Goal: Task Accomplishment & Management: Manage account settings

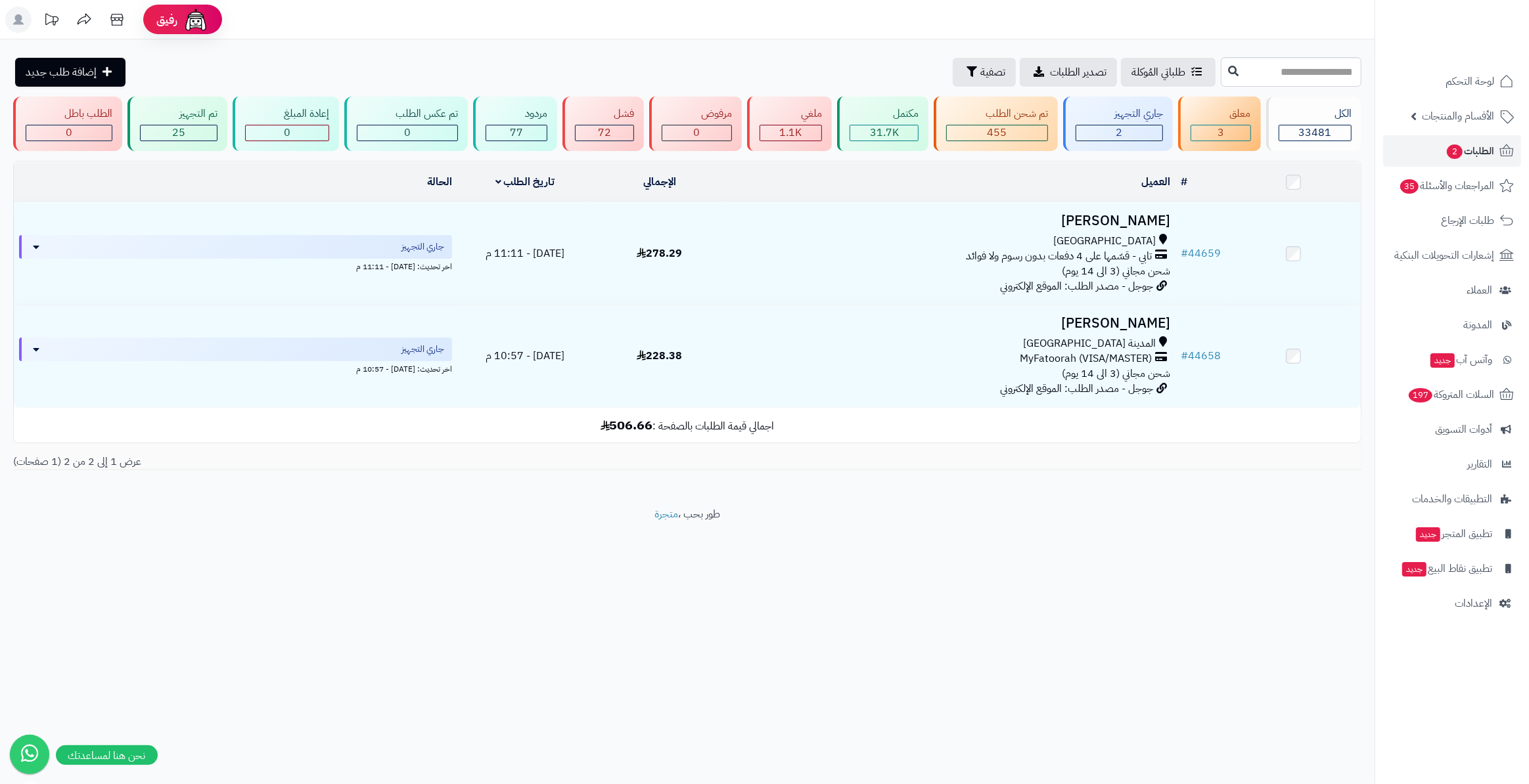
click at [571, 518] on footer "طور بحب ، متجرة" at bounding box center [687, 539] width 1374 height 66
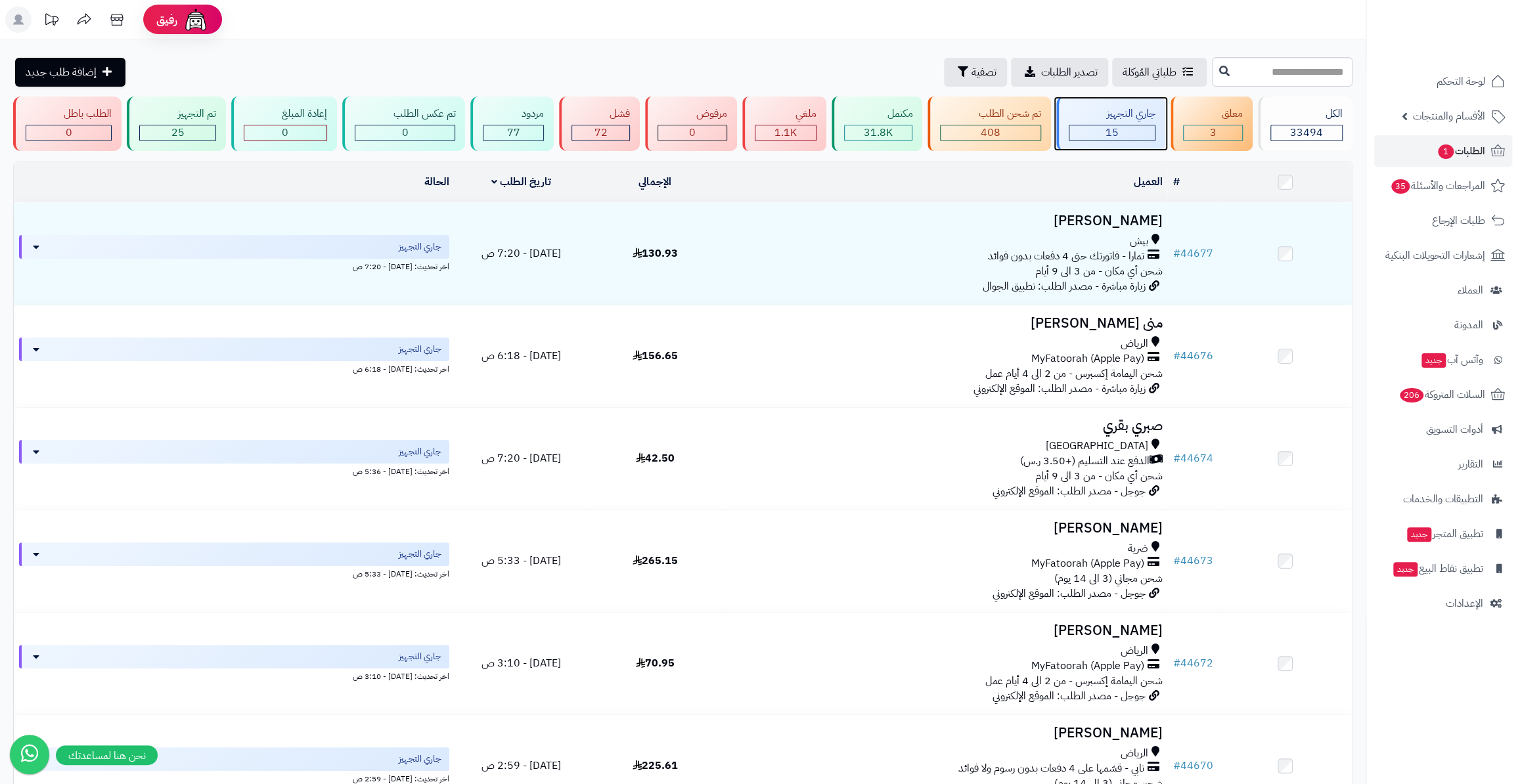
click at [1127, 126] on div "15" at bounding box center [1111, 133] width 85 height 15
click at [1451, 177] on span "المراجعات والأسئلة 35" at bounding box center [1438, 186] width 95 height 18
click at [1419, 118] on span "الأقسام والمنتجات" at bounding box center [1449, 116] width 72 height 18
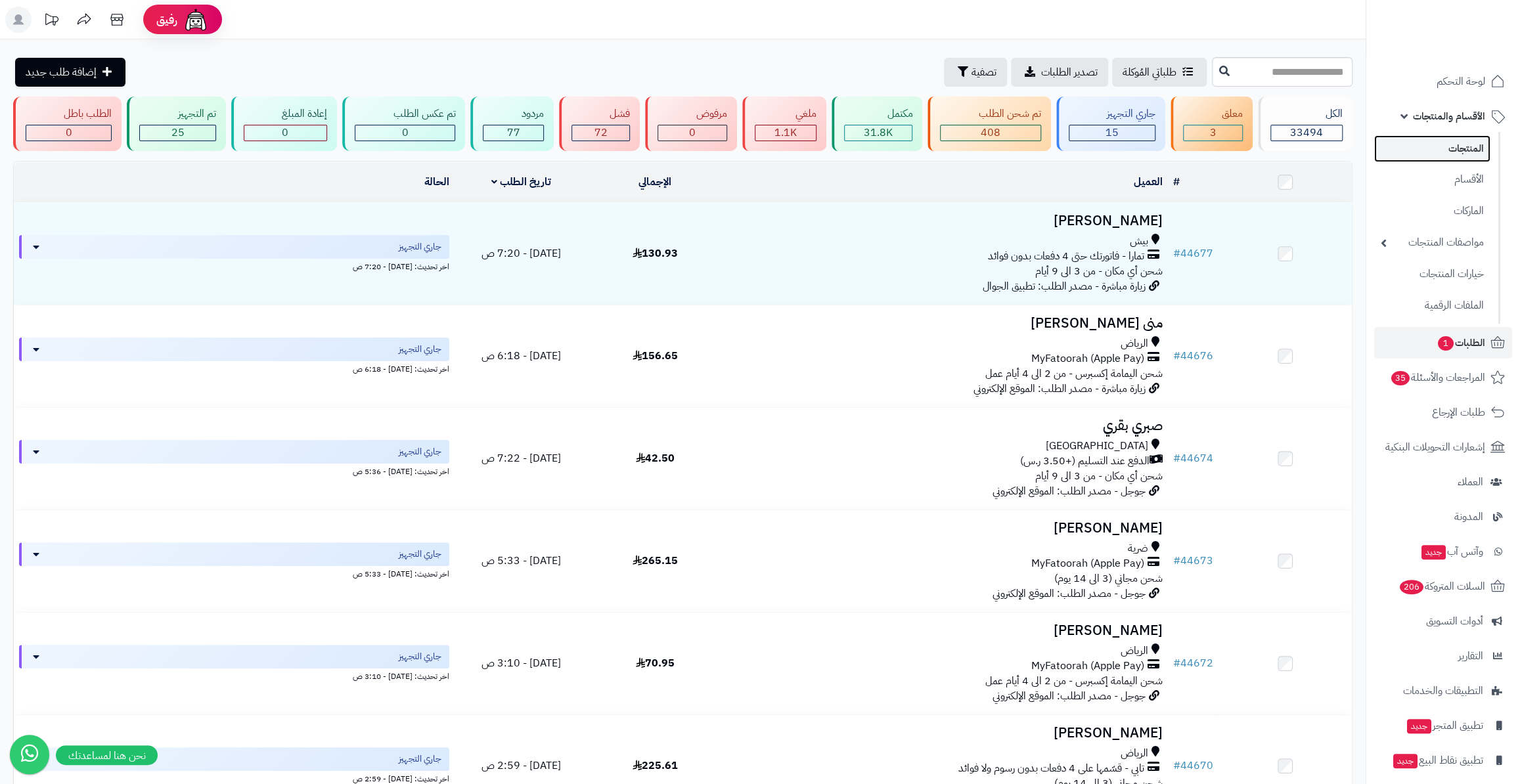
click at [1439, 149] on link "المنتجات" at bounding box center [1431, 149] width 116 height 27
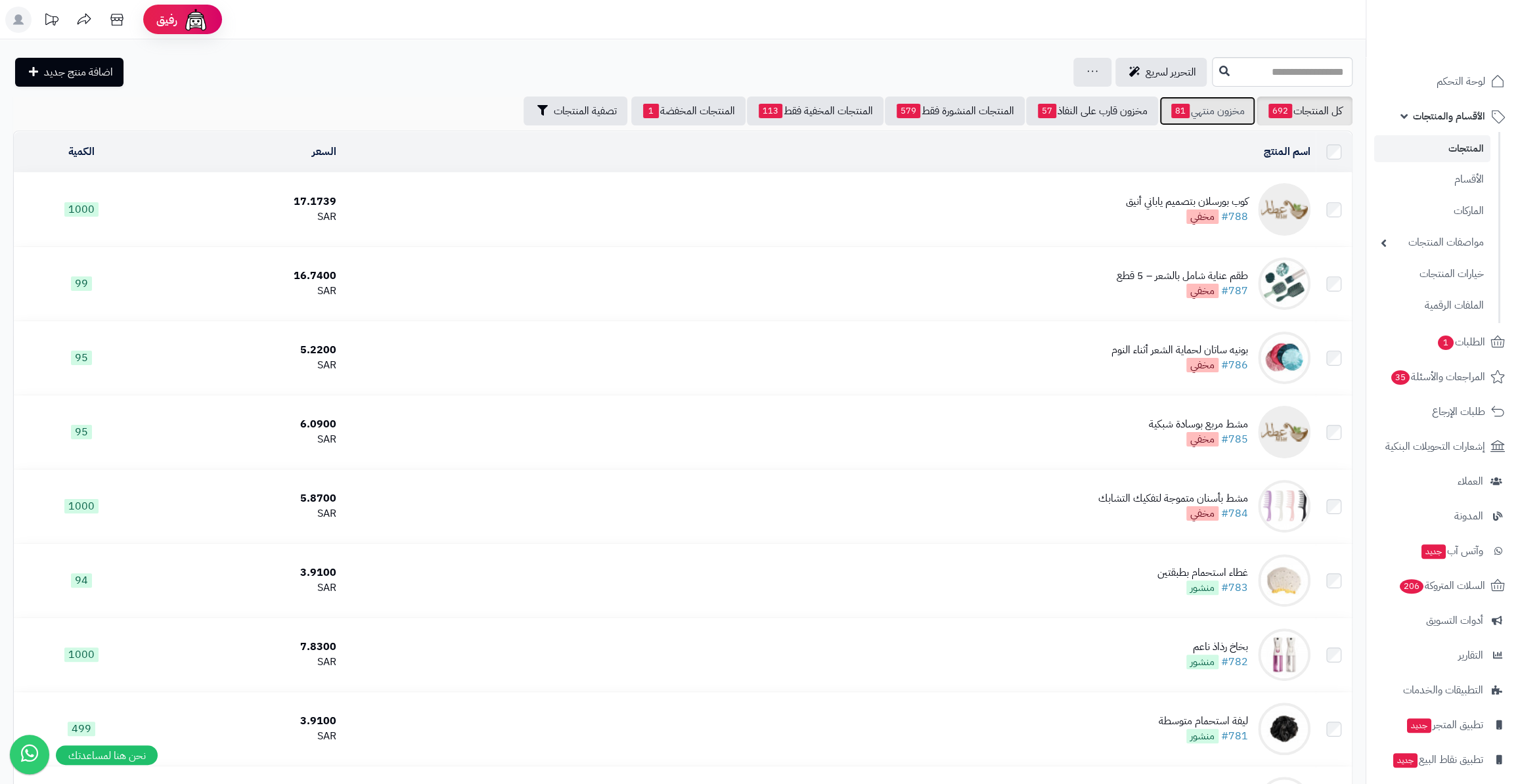
click at [1192, 113] on link "مخزون منتهي 81" at bounding box center [1207, 111] width 96 height 29
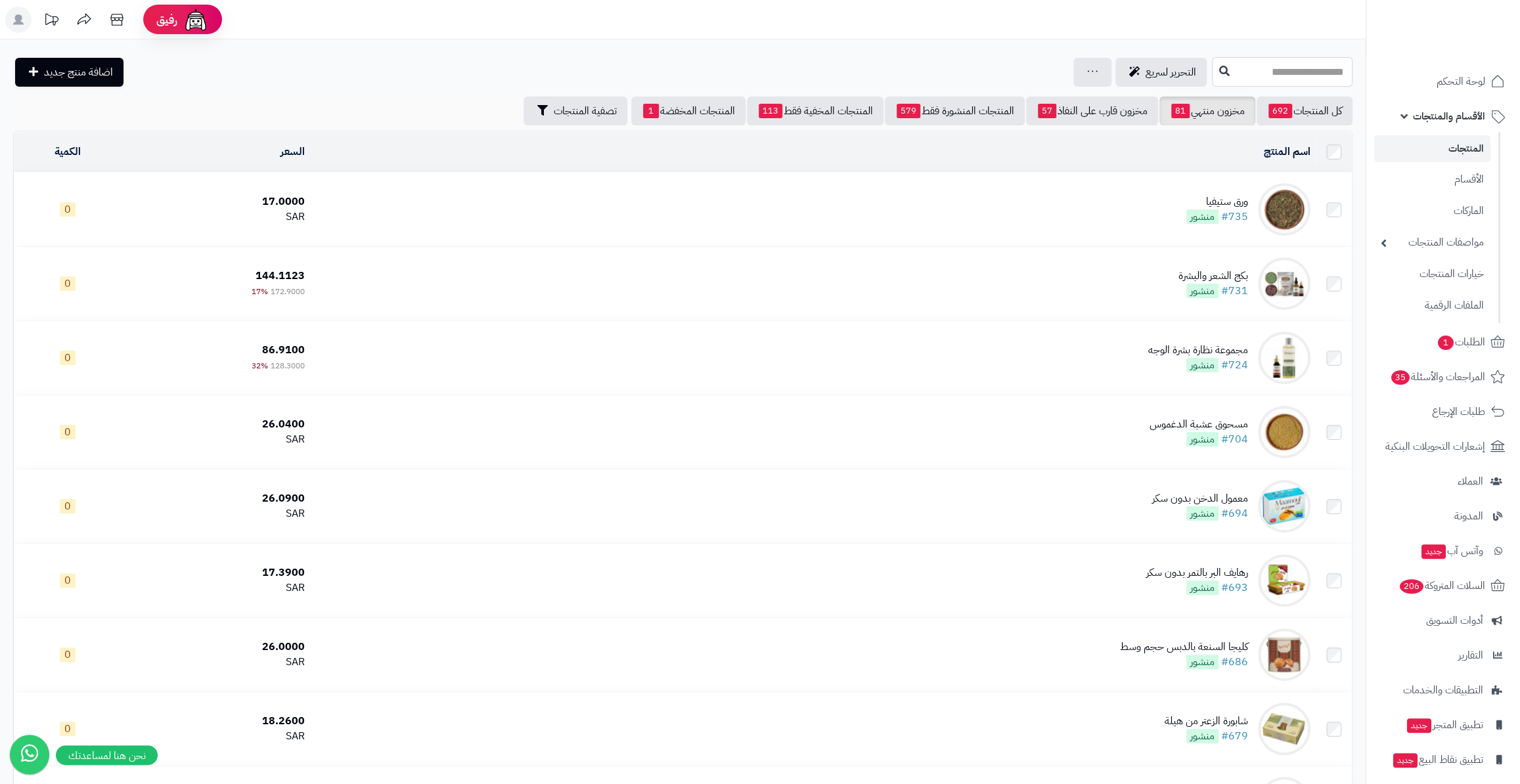
click at [1212, 72] on input "text" at bounding box center [1282, 72] width 141 height 30
type input "*"
type input "*******"
click at [1219, 71] on icon at bounding box center [1224, 70] width 10 height 10
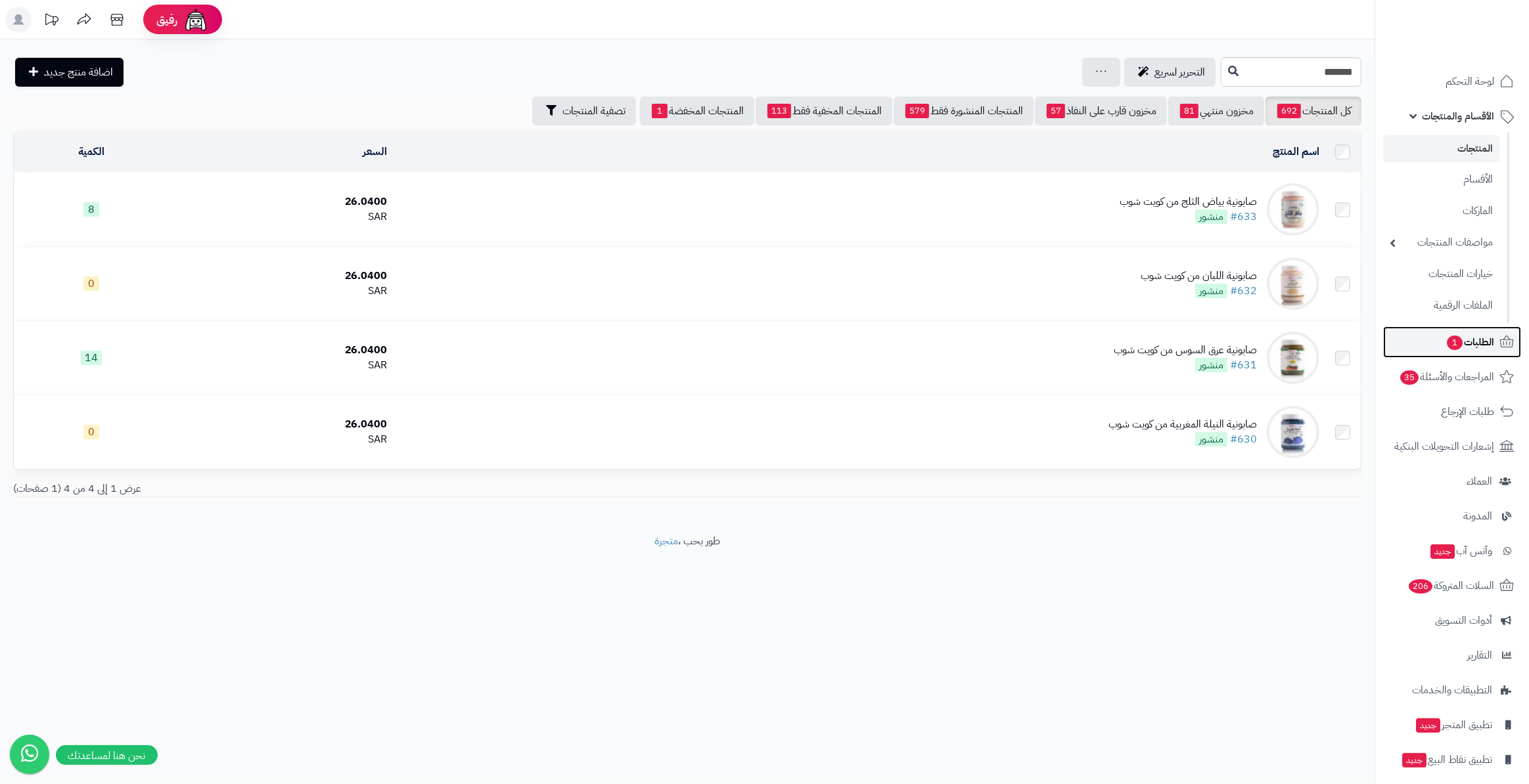
click at [1457, 337] on span "1" at bounding box center [1454, 343] width 16 height 15
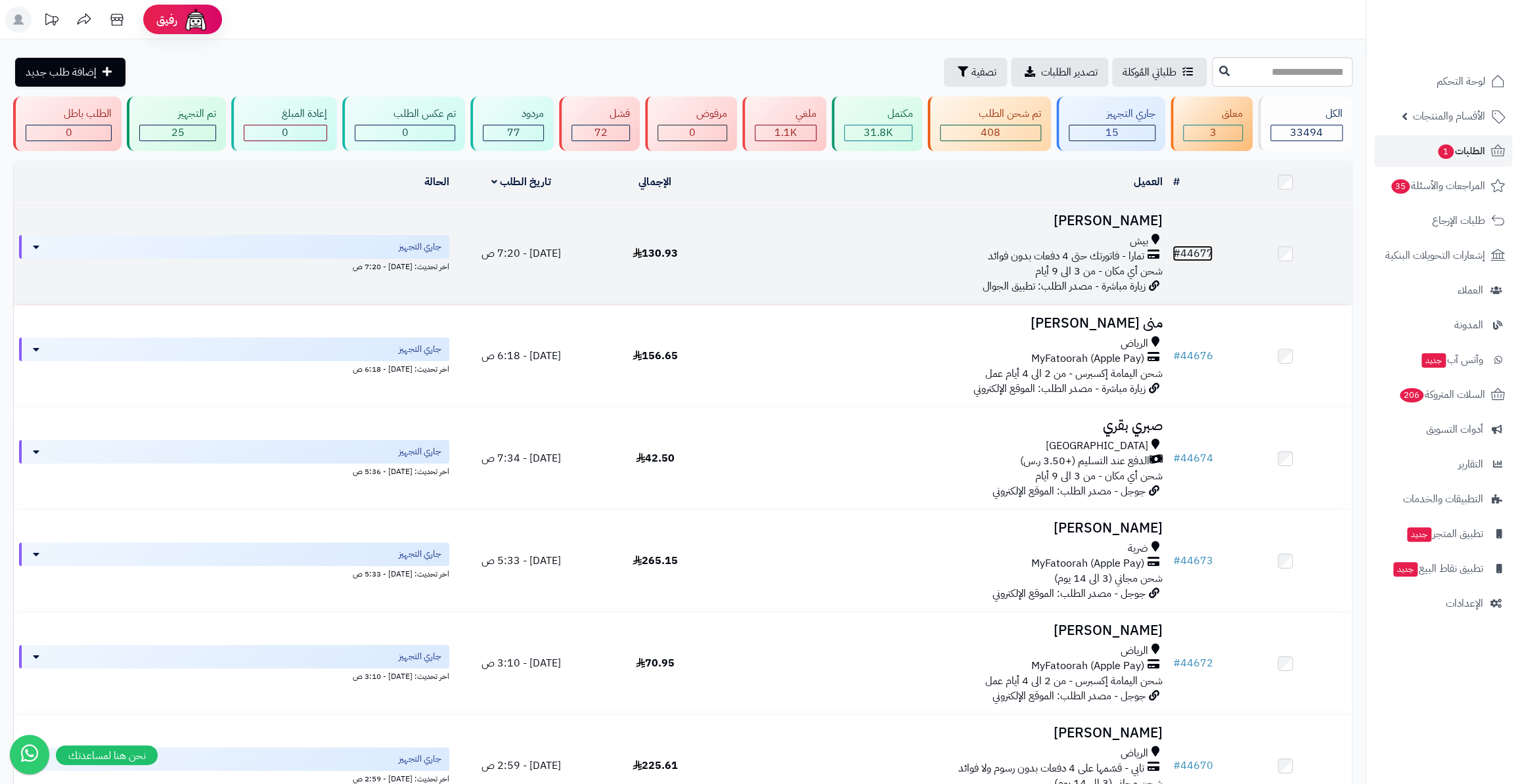
click at [1208, 251] on link "# 44677" at bounding box center [1192, 253] width 40 height 16
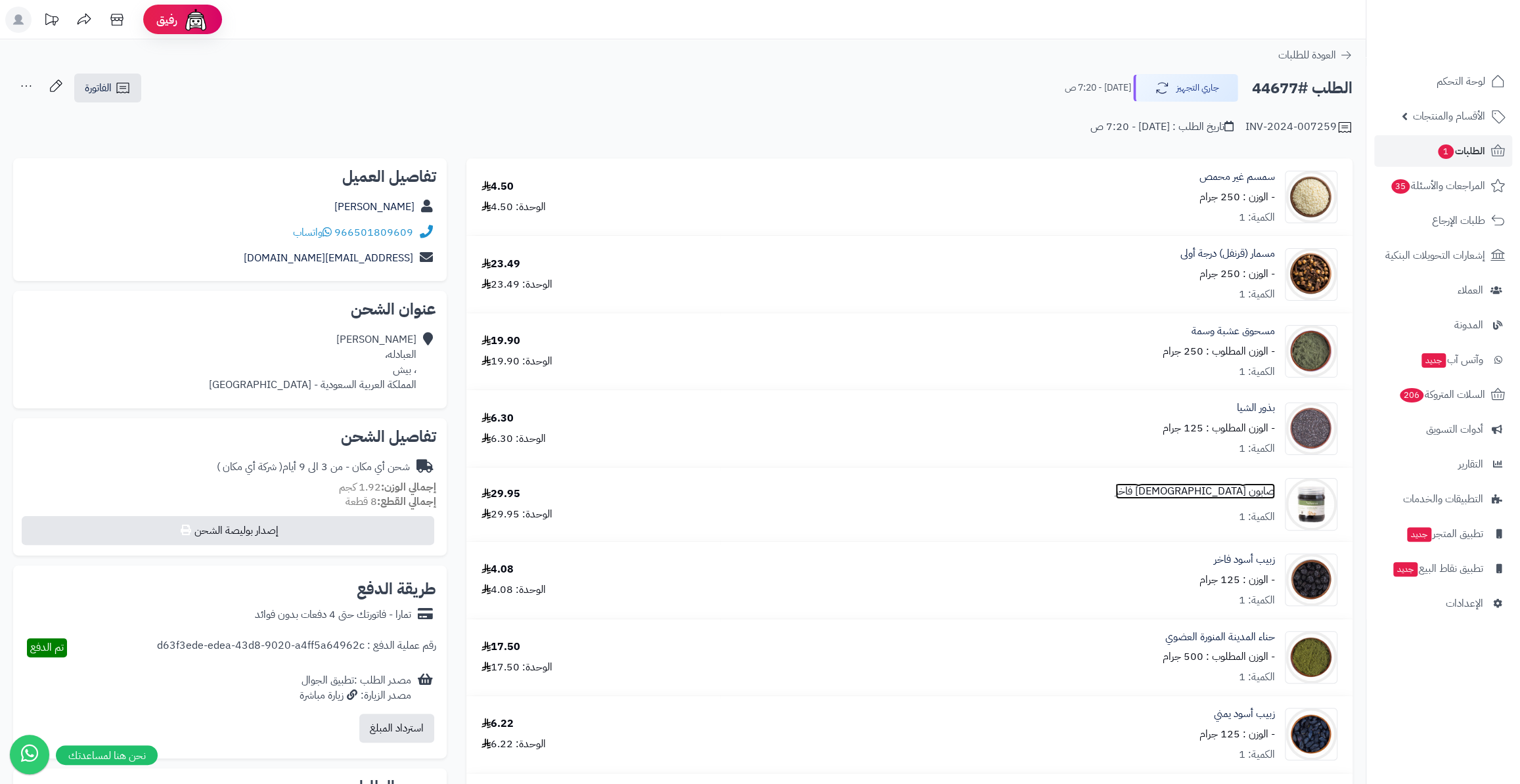
click at [1251, 497] on link "صابون [DEMOGRAPHIC_DATA] فاخر" at bounding box center [1195, 491] width 160 height 15
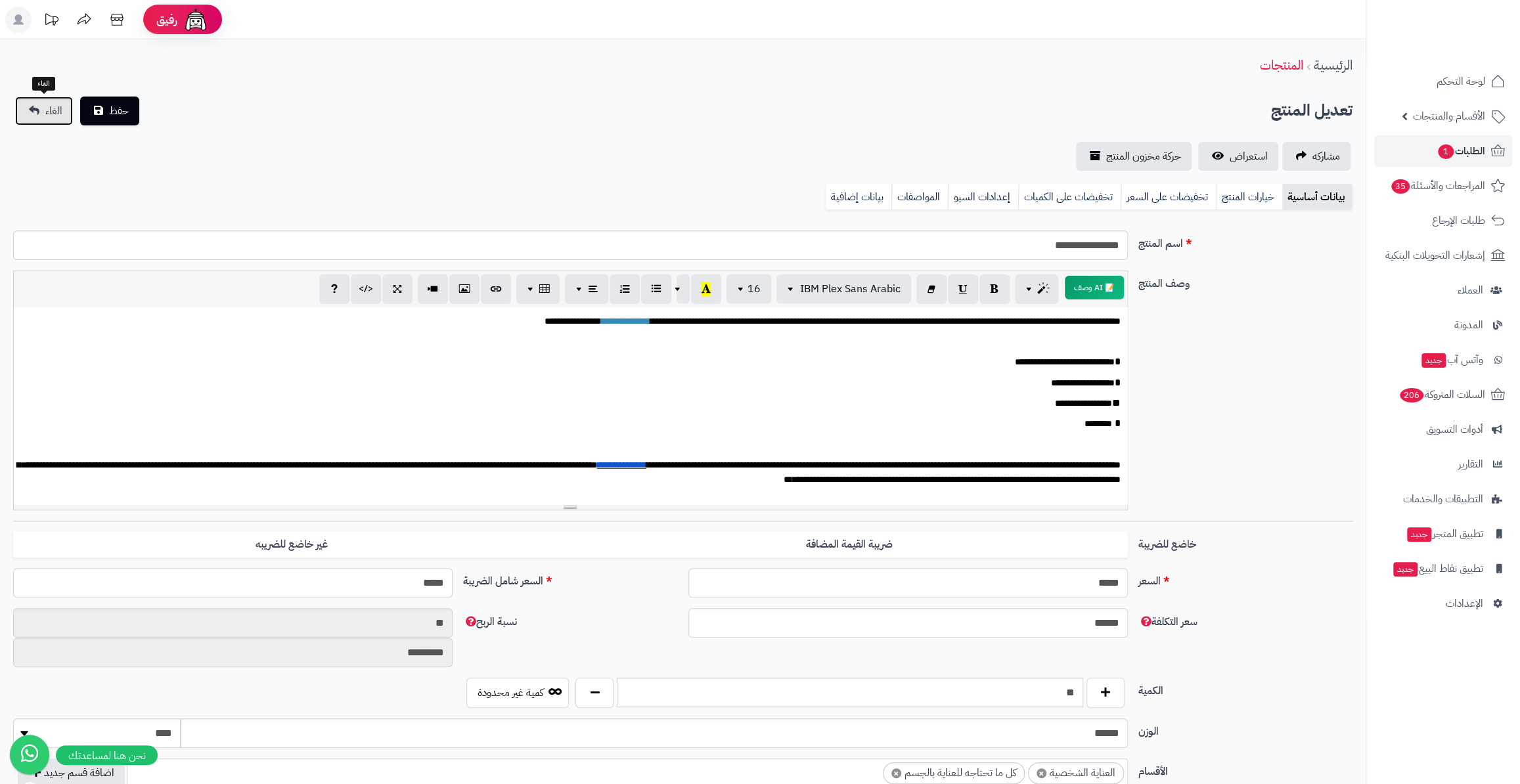
click at [27, 110] on link "الغاء" at bounding box center [44, 111] width 58 height 29
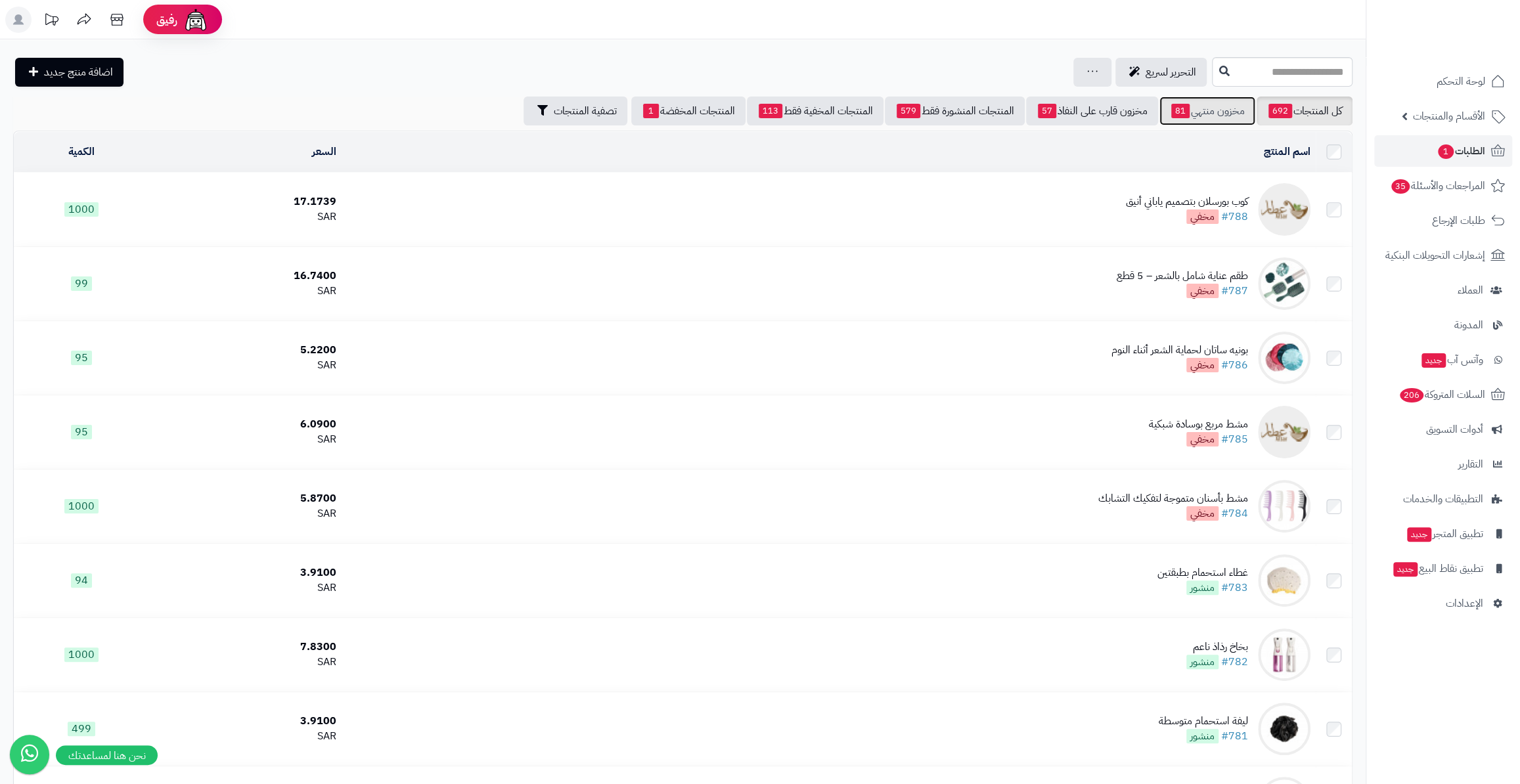
click at [1195, 109] on link "مخزون منتهي 81" at bounding box center [1207, 111] width 96 height 29
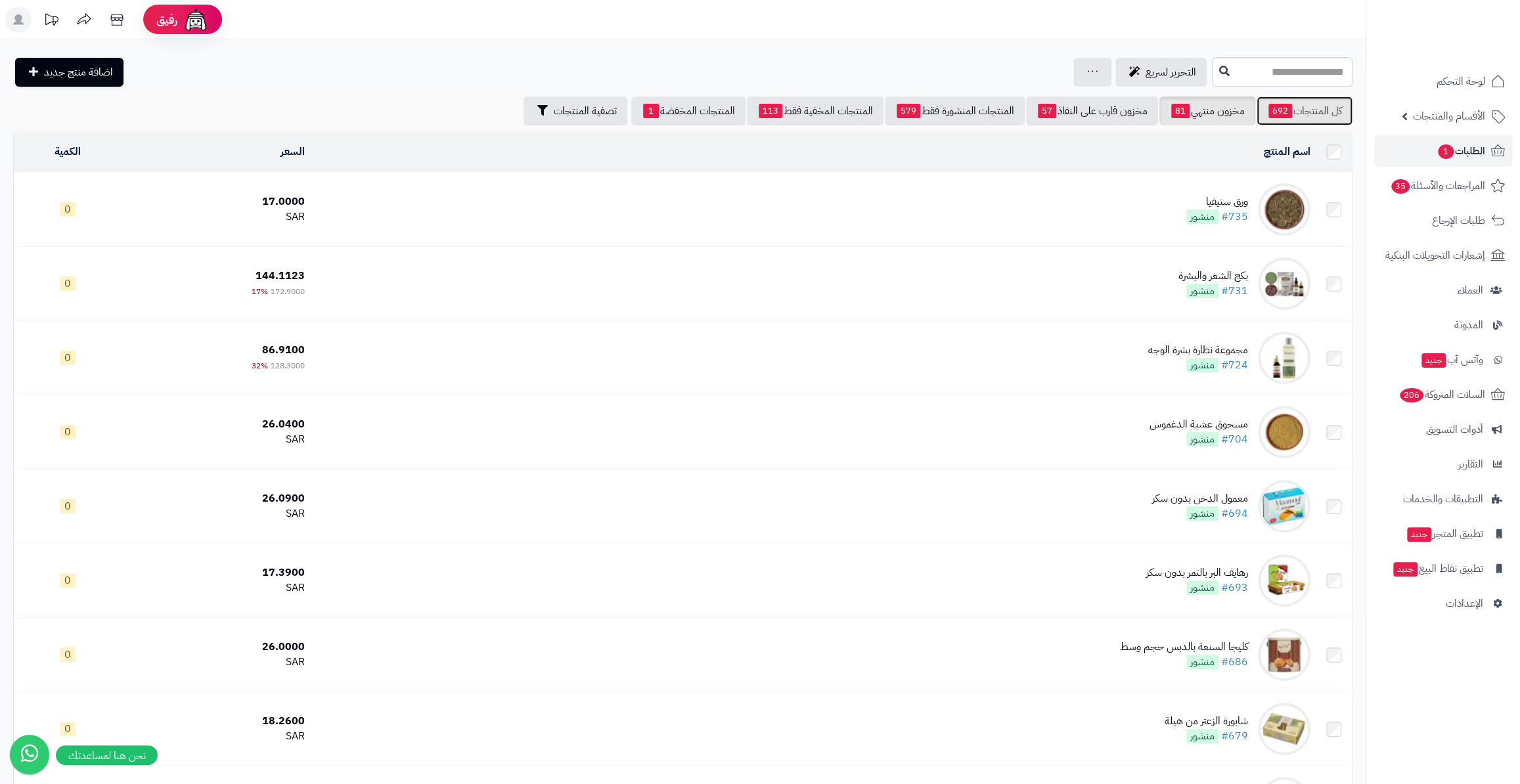
click at [1280, 111] on span "692" at bounding box center [1280, 111] width 24 height 15
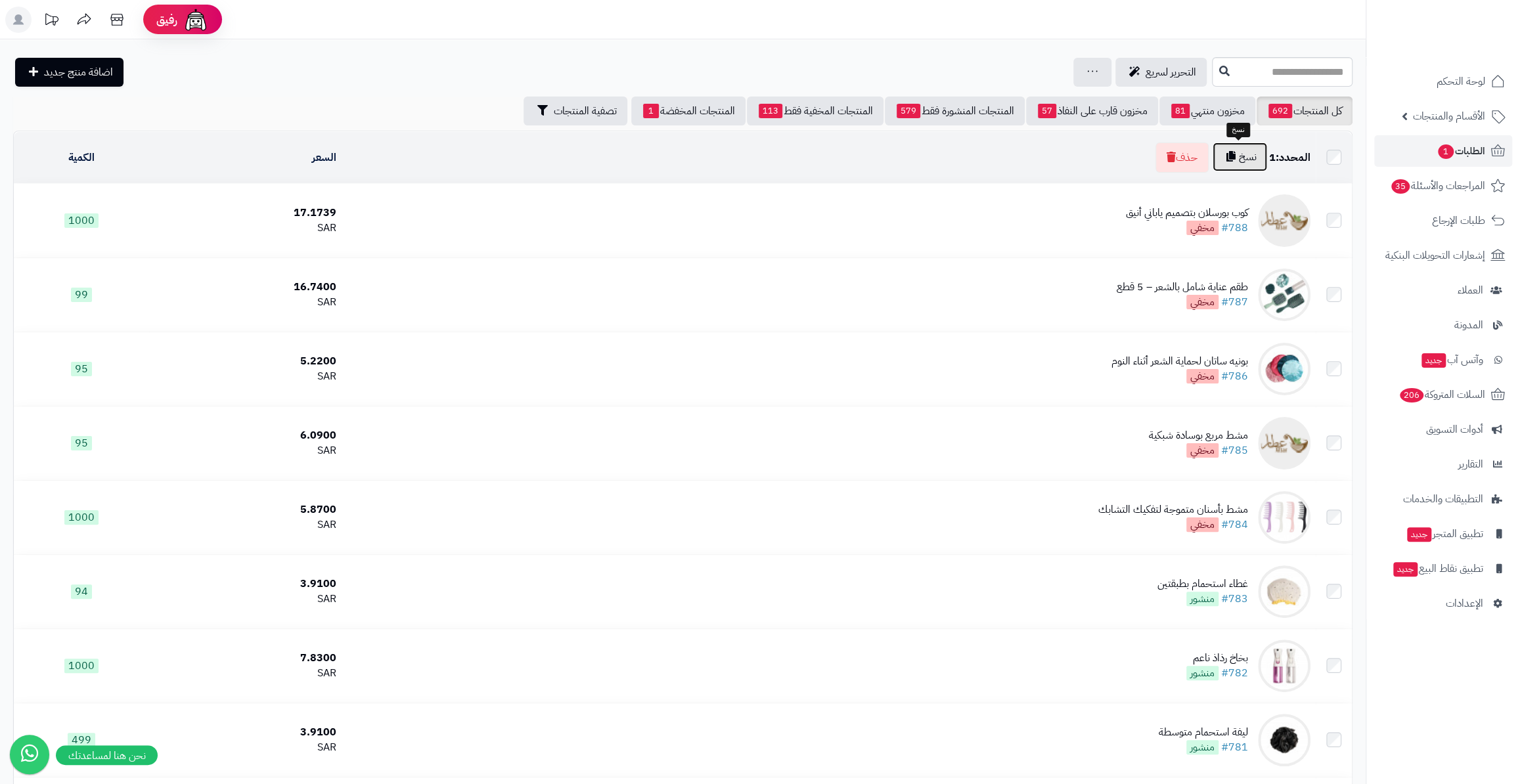
click at [1253, 163] on button "نسخ" at bounding box center [1240, 157] width 55 height 29
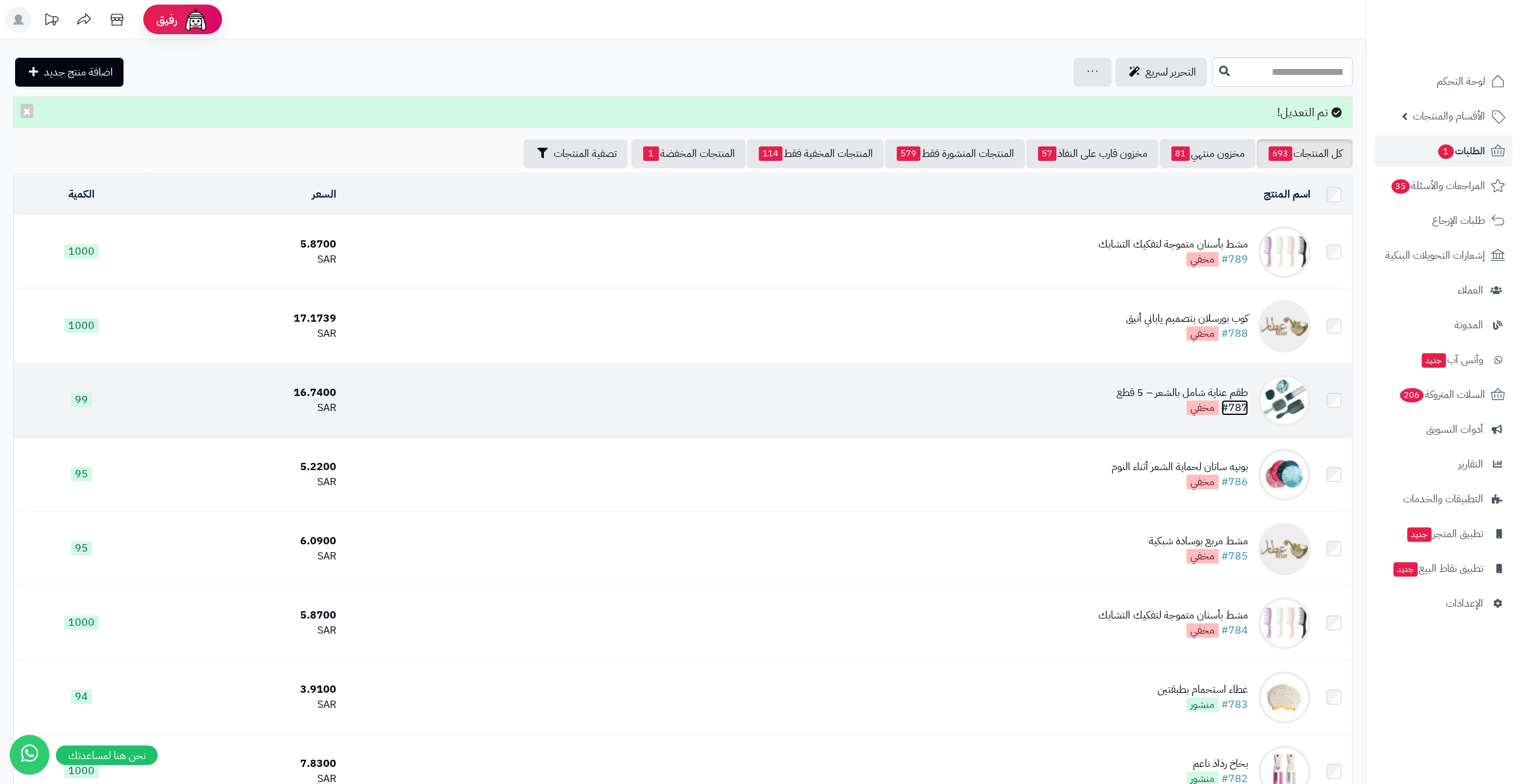
click at [1229, 408] on link "#787" at bounding box center [1234, 408] width 27 height 16
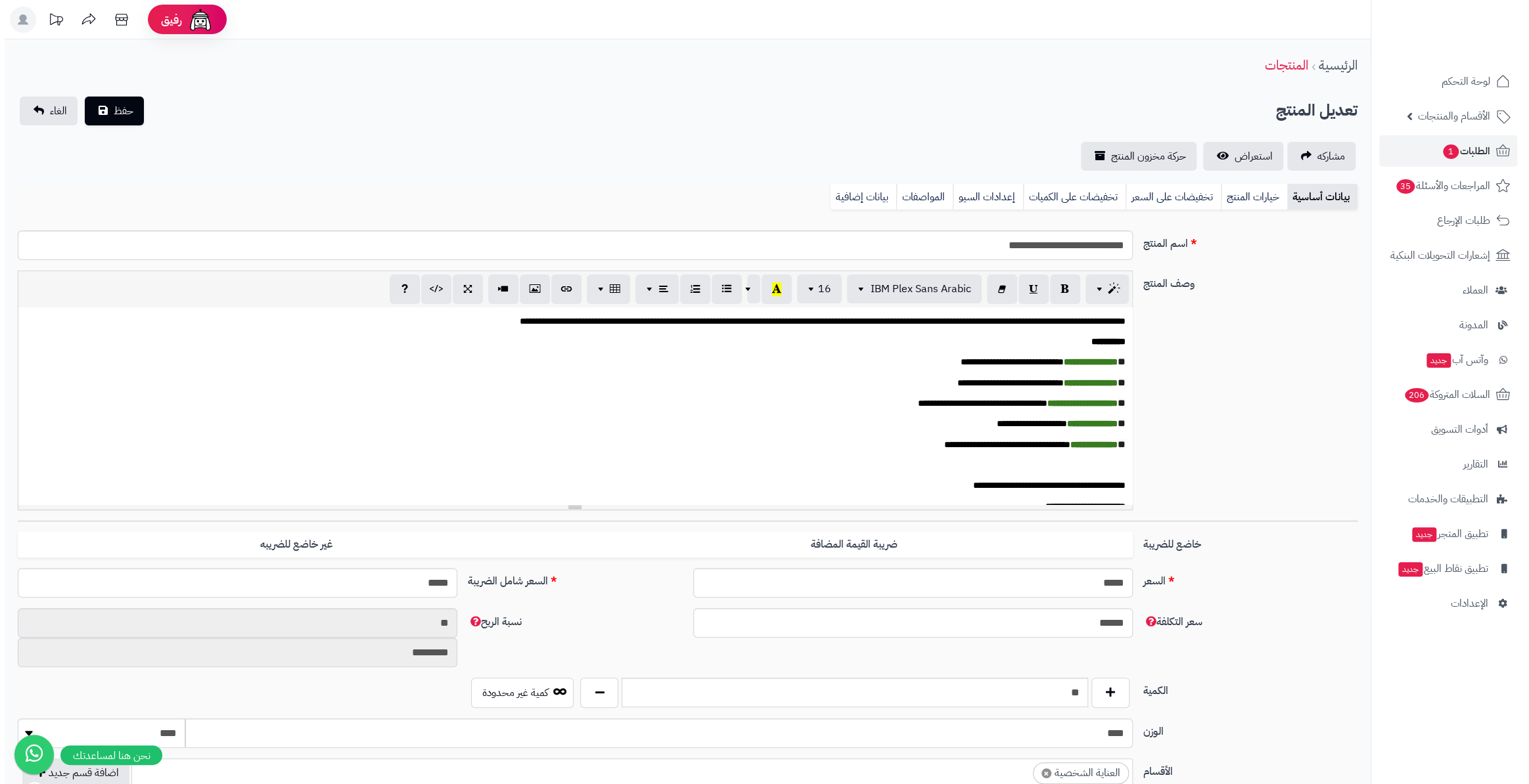
scroll to position [284, 0]
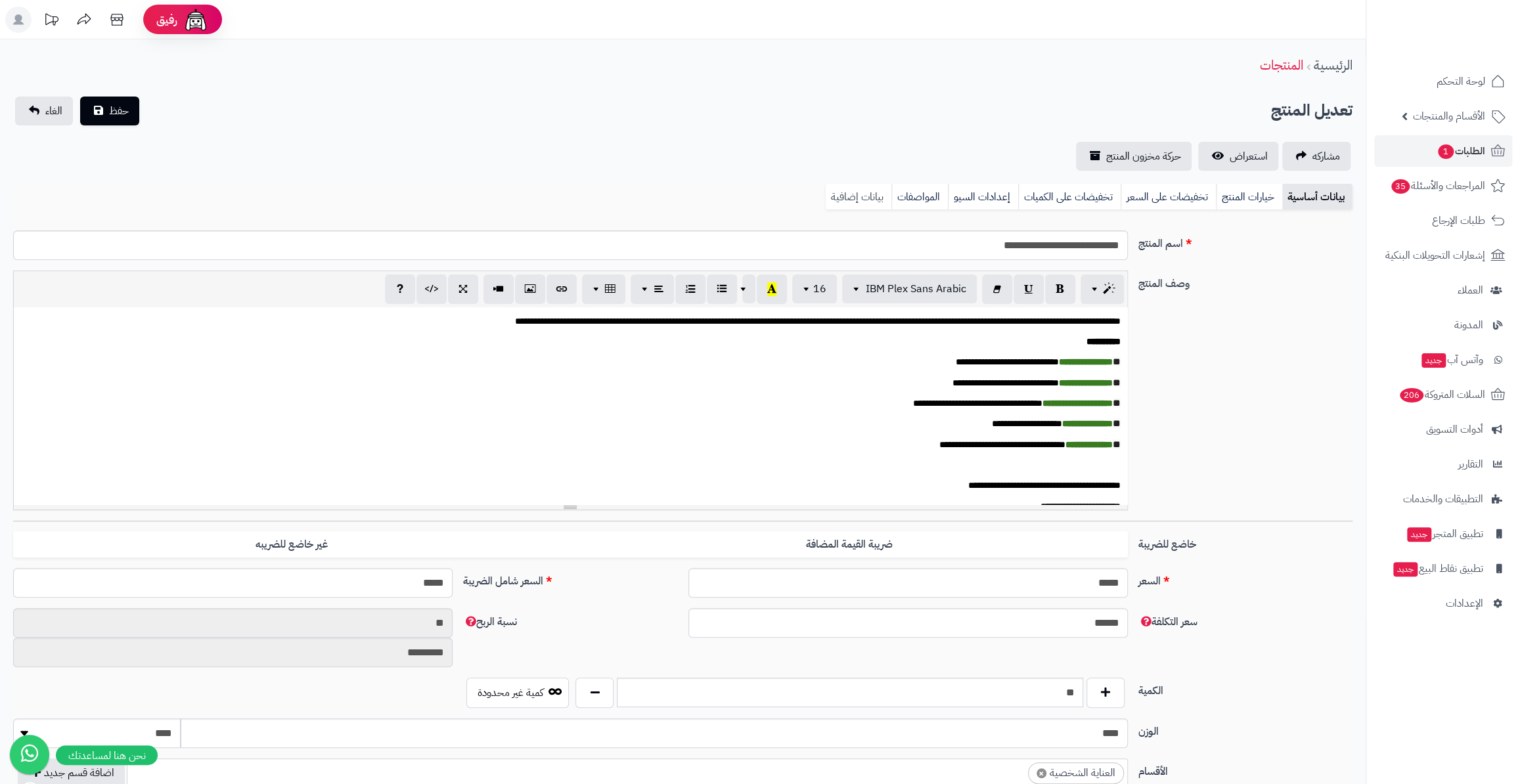
click at [879, 201] on link "بيانات إضافية" at bounding box center [858, 197] width 66 height 27
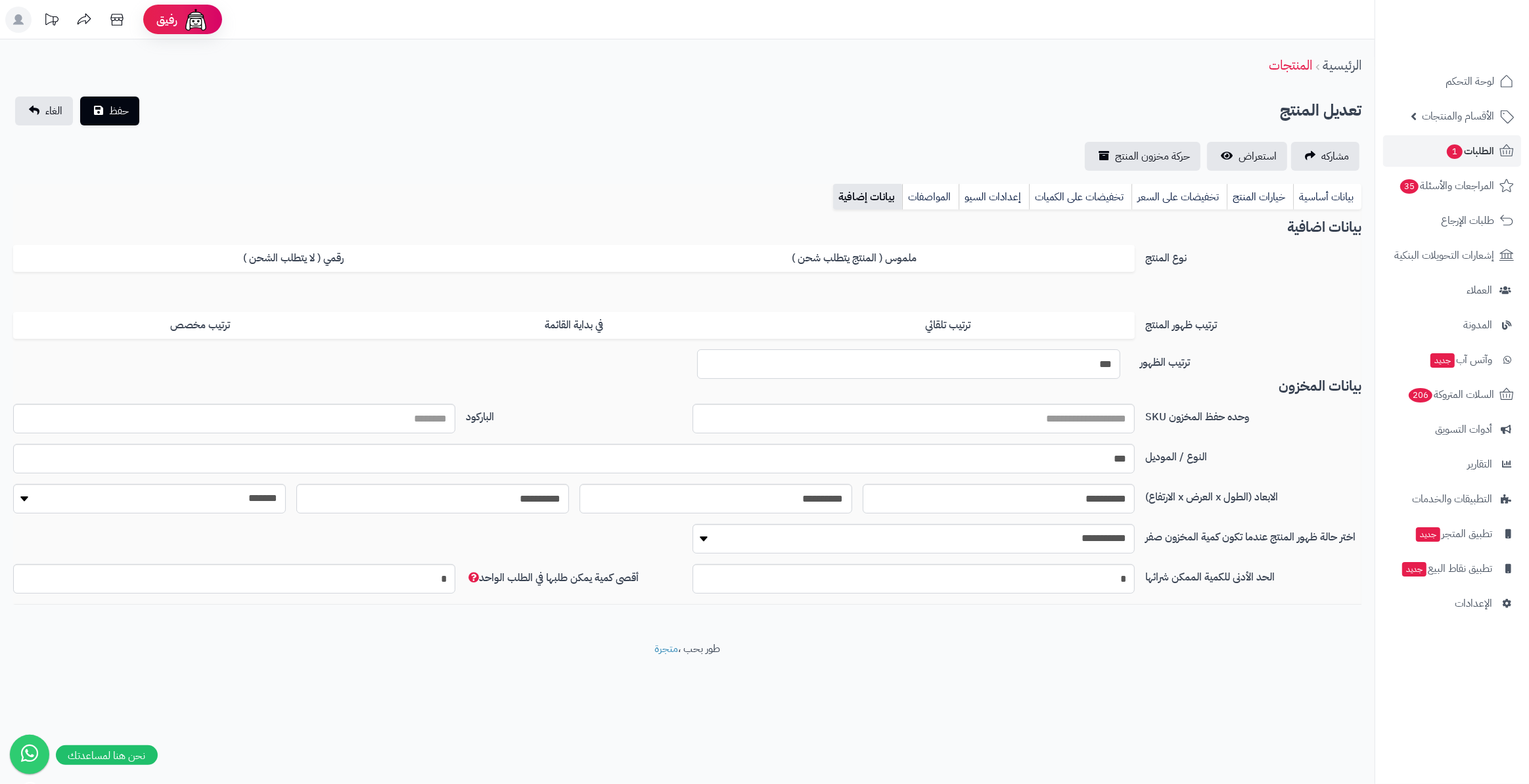
drag, startPoint x: 1098, startPoint y: 362, endPoint x: 1138, endPoint y: 371, distance: 41.0
click at [1138, 371] on div "ترتيب الظهور ***" at bounding box center [688, 364] width 1348 height 30
type input "***"
click at [110, 114] on span "حفظ" at bounding box center [118, 110] width 20 height 16
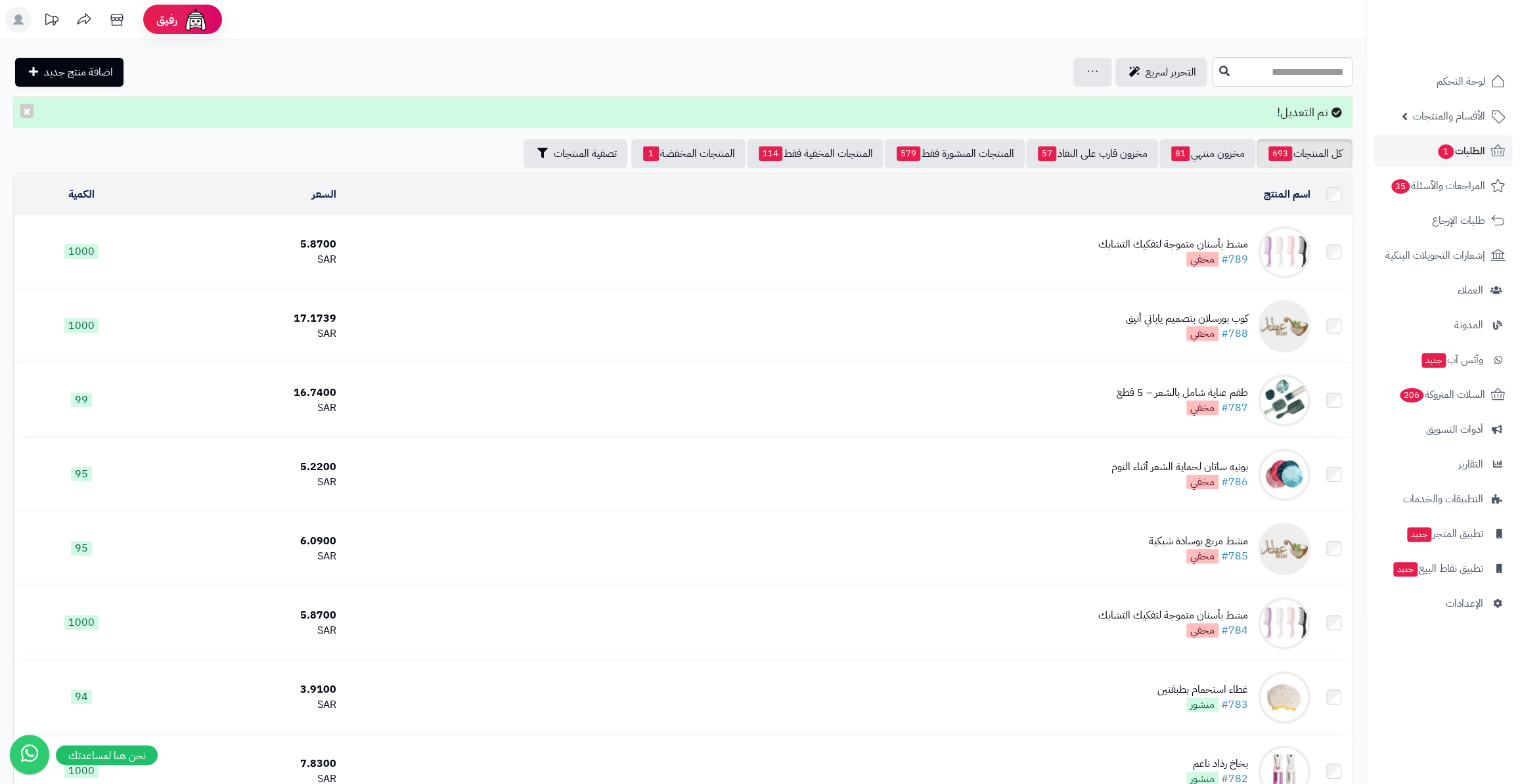
click at [1250, 256] on td "مشط بأسنان متموجة لتفكيك التشابك #789 مخفي" at bounding box center [828, 251] width 974 height 73
click at [1239, 256] on link "#789" at bounding box center [1234, 259] width 27 height 16
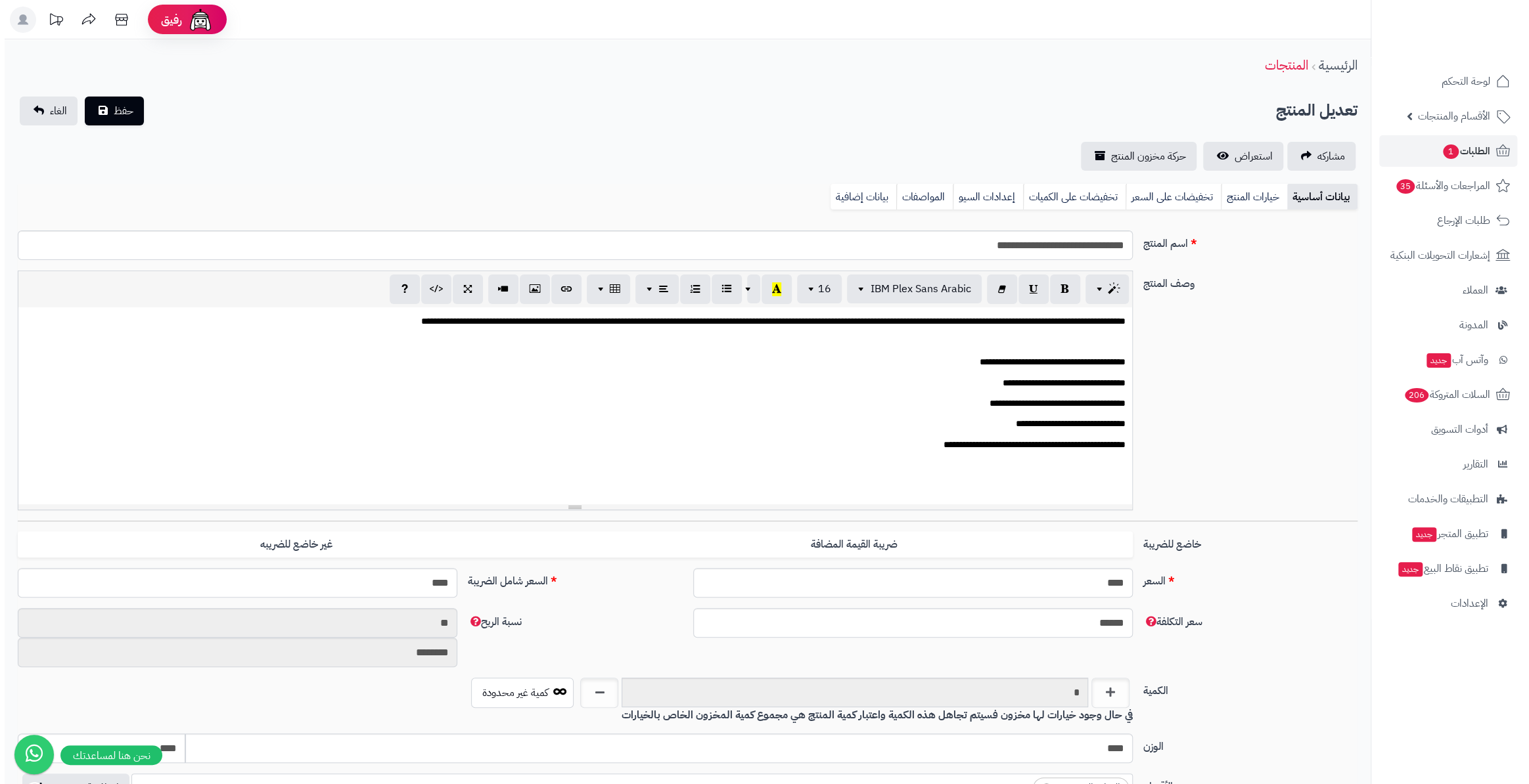
scroll to position [284, 0]
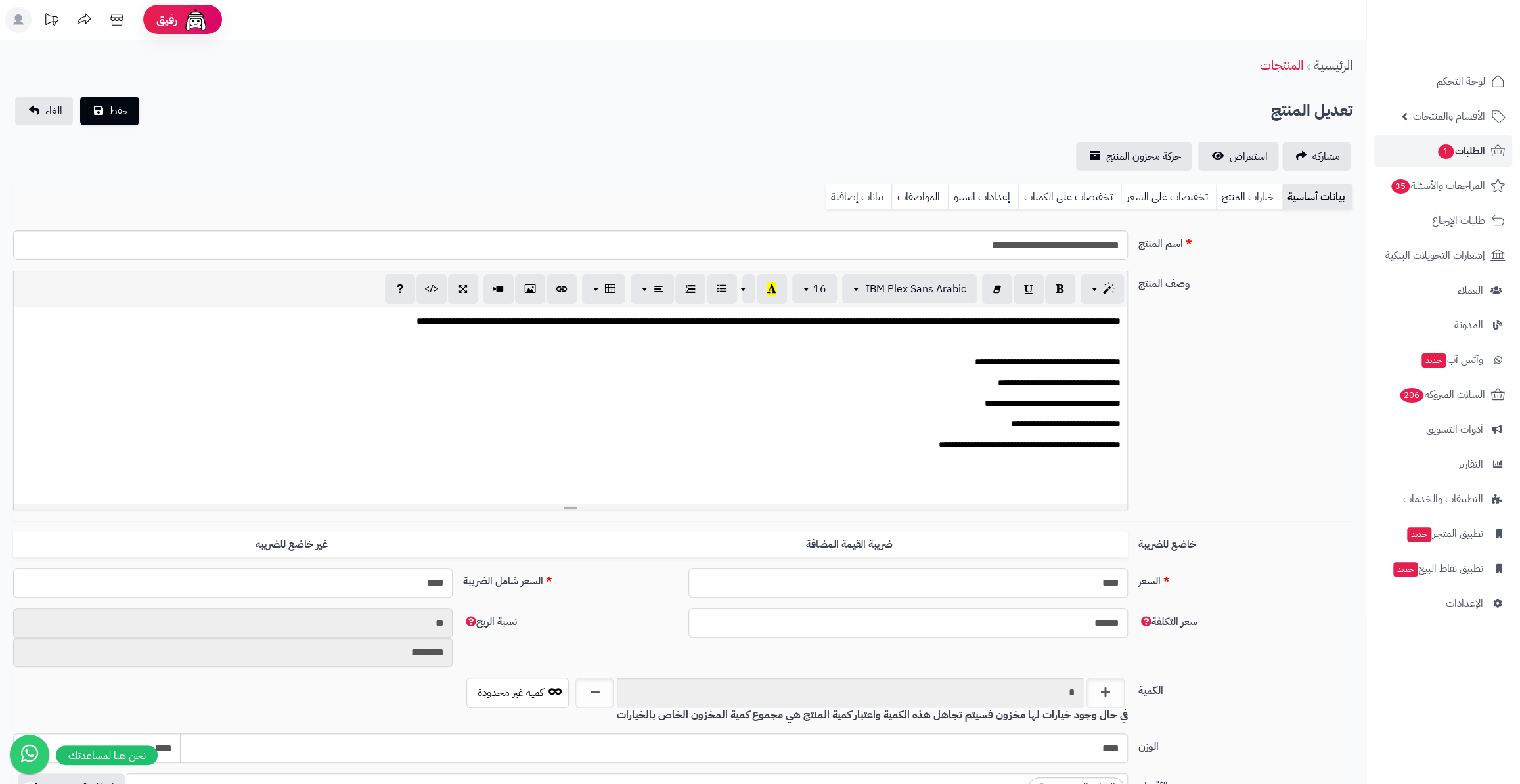
click at [864, 198] on link "بيانات إضافية" at bounding box center [858, 197] width 66 height 27
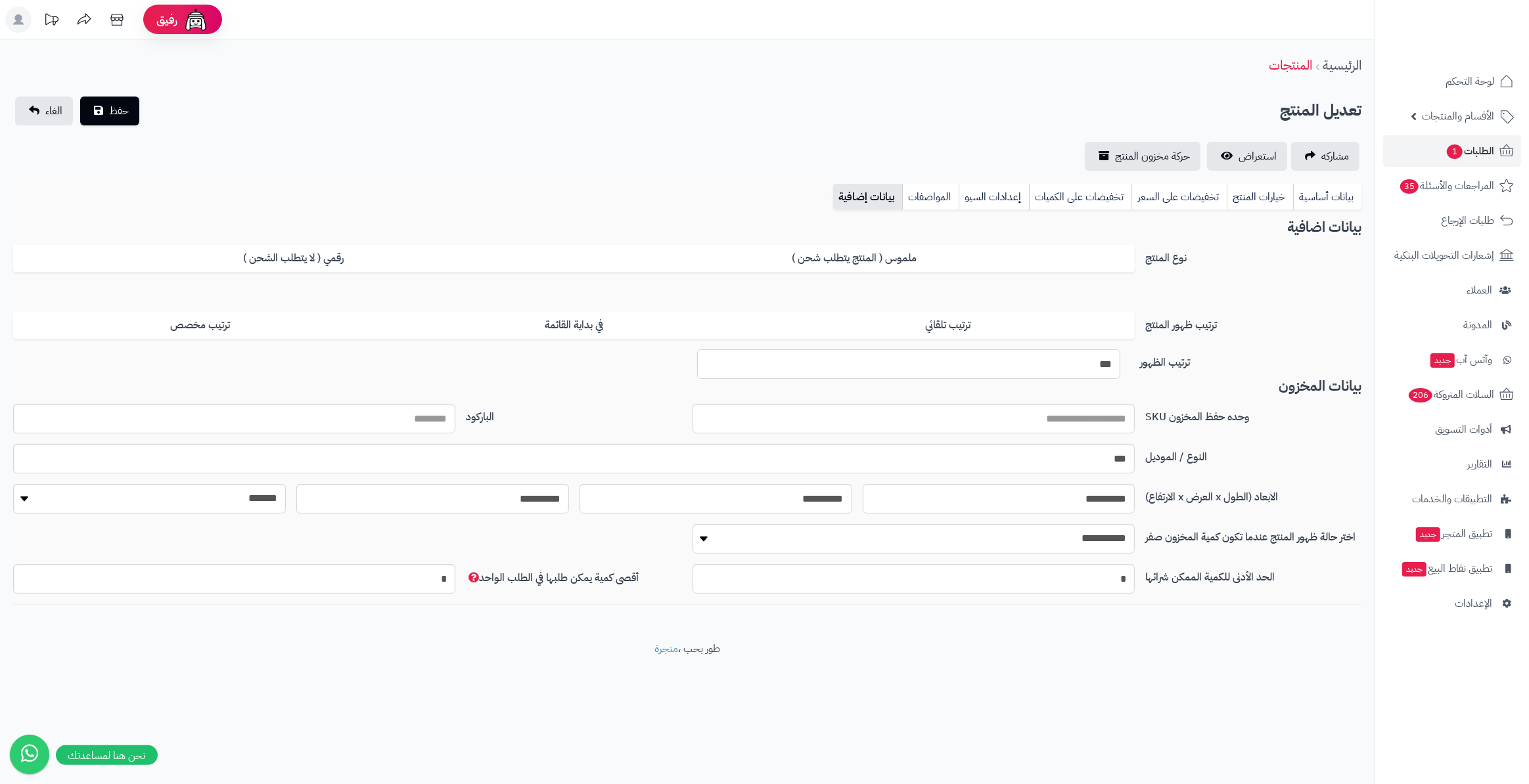
drag, startPoint x: 1107, startPoint y: 370, endPoint x: 1117, endPoint y: 370, distance: 10.0
click at [1117, 370] on input "***" at bounding box center [909, 364] width 423 height 30
type input "***"
click at [120, 109] on span "حفظ" at bounding box center [118, 110] width 20 height 16
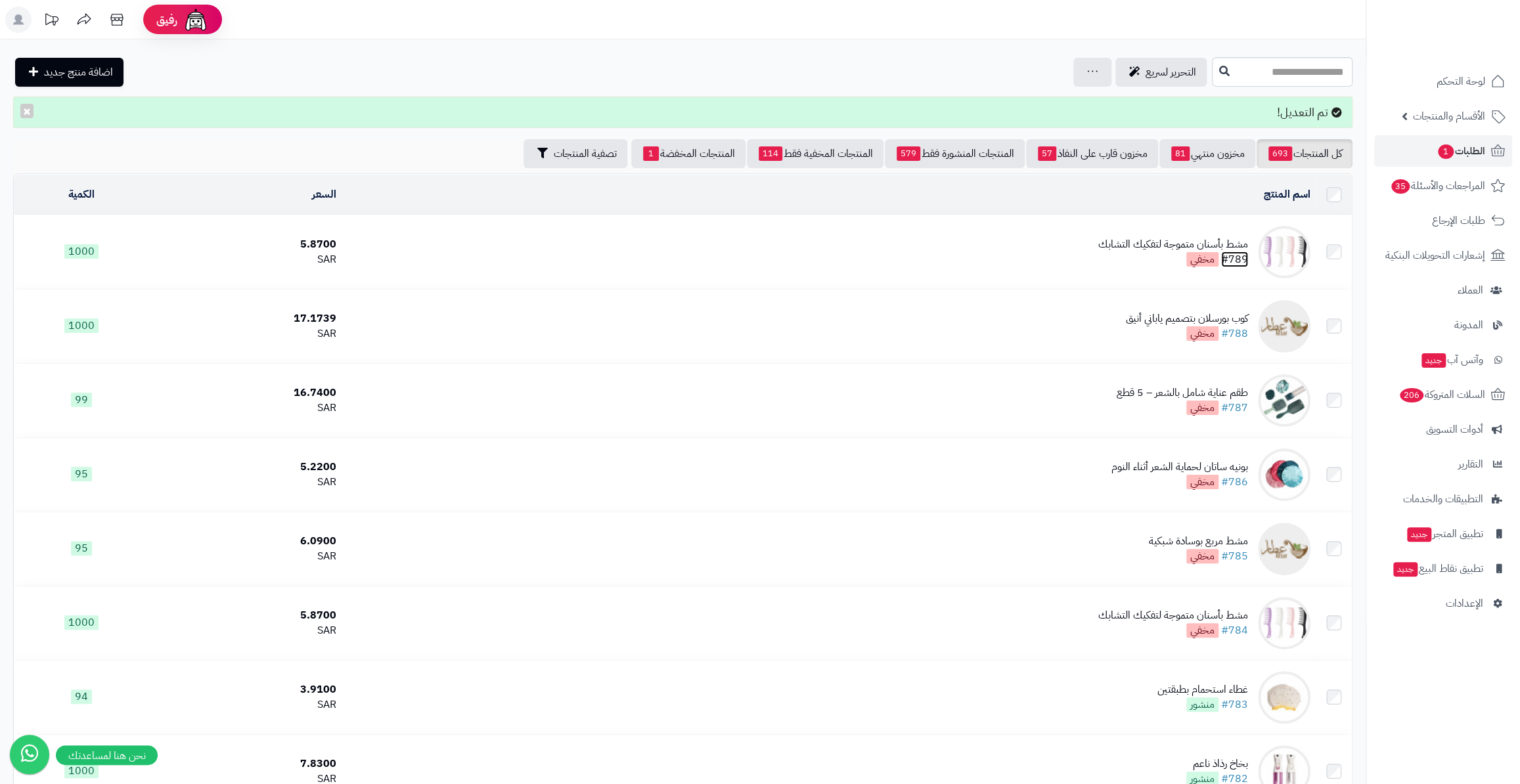
click at [1240, 258] on link "#789" at bounding box center [1234, 259] width 27 height 16
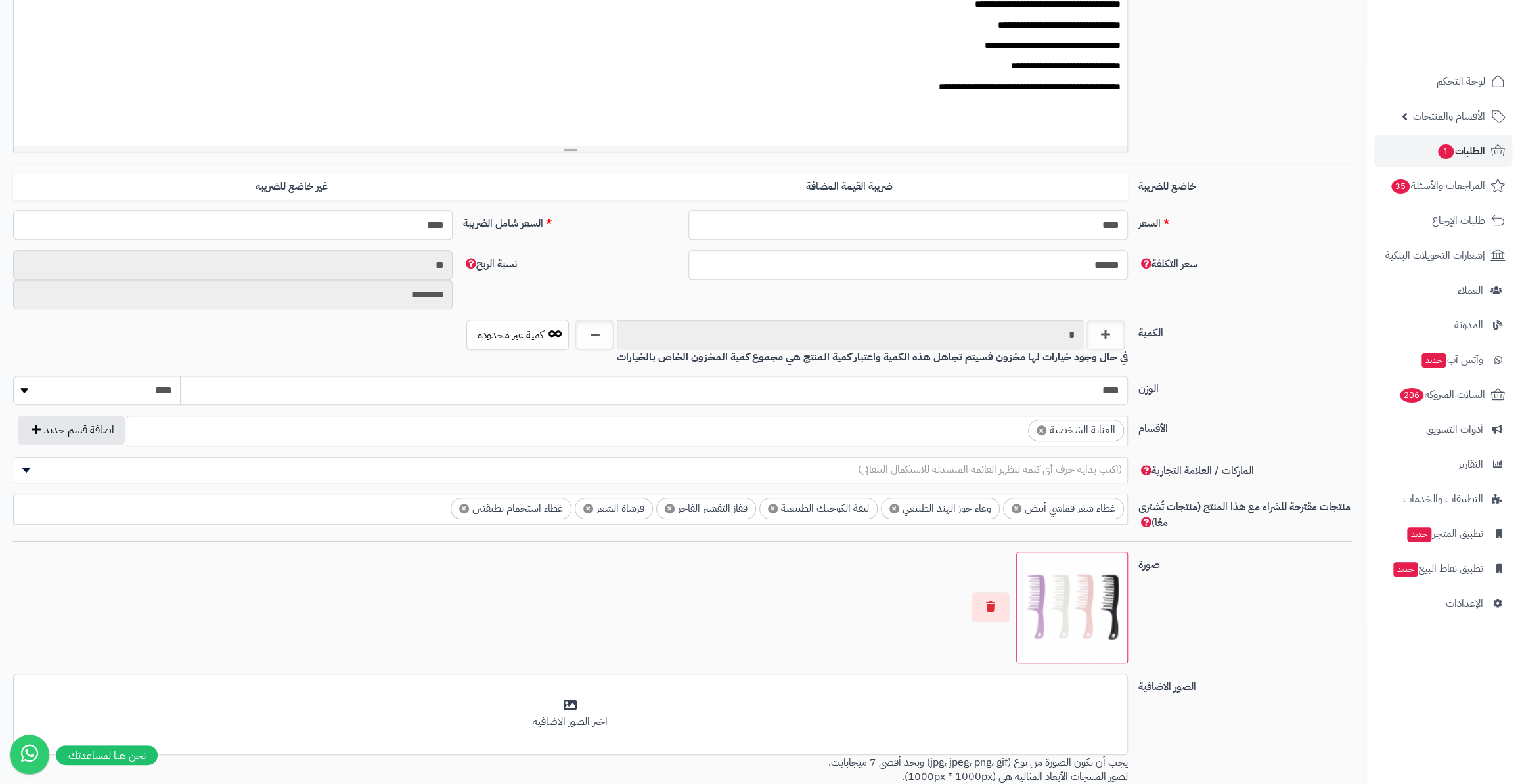
scroll to position [418, 0]
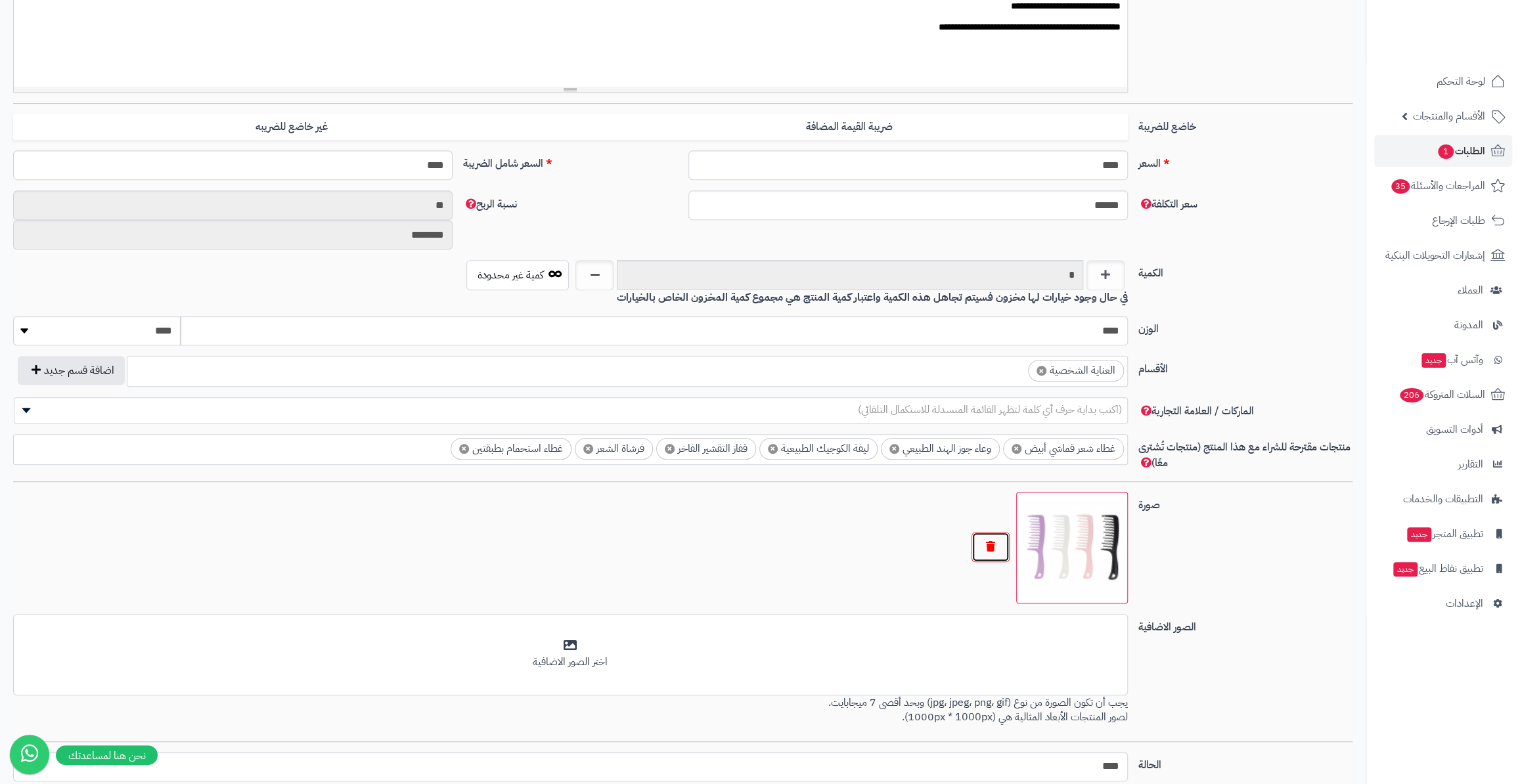
click at [981, 555] on button "button" at bounding box center [990, 547] width 38 height 30
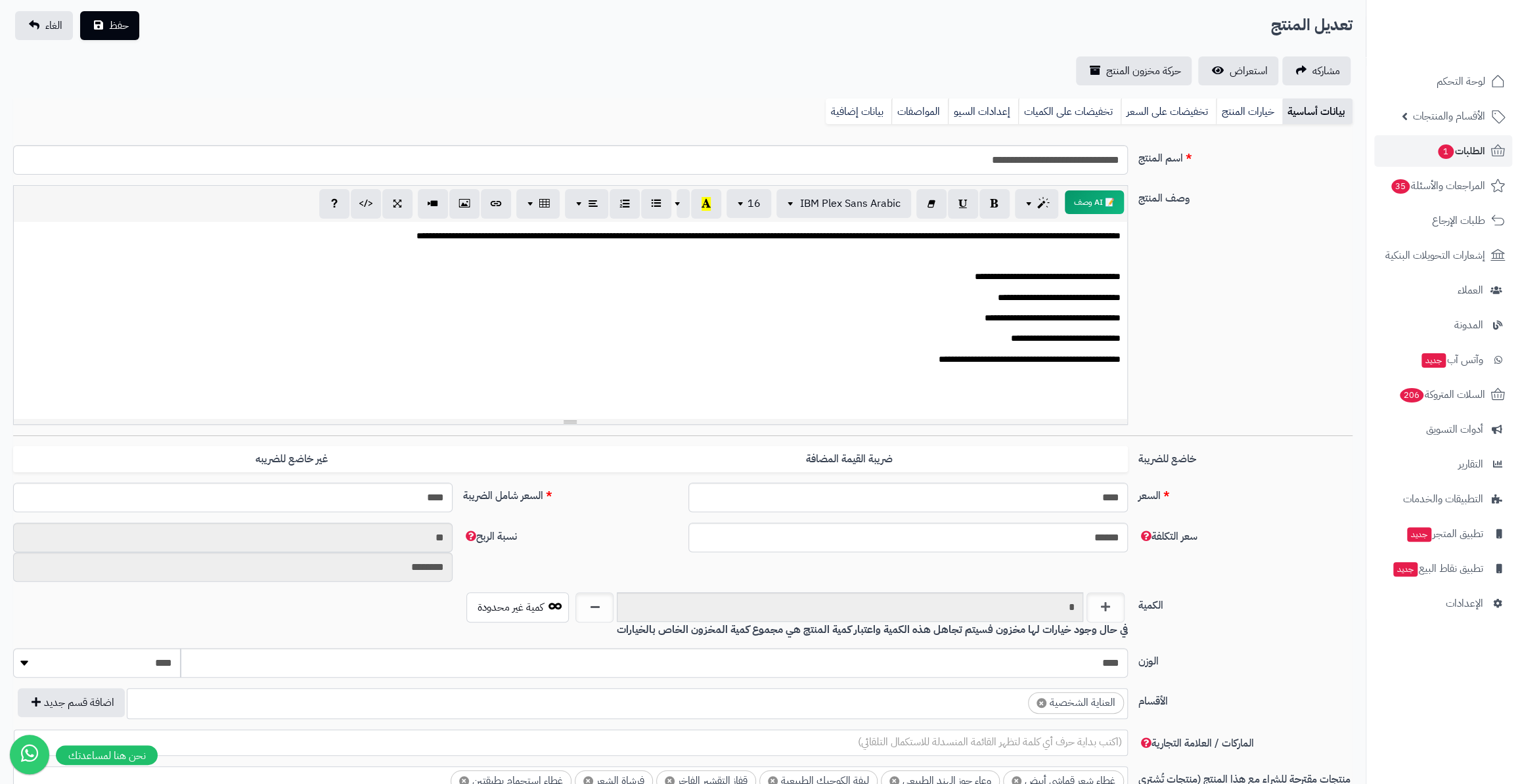
scroll to position [59, 0]
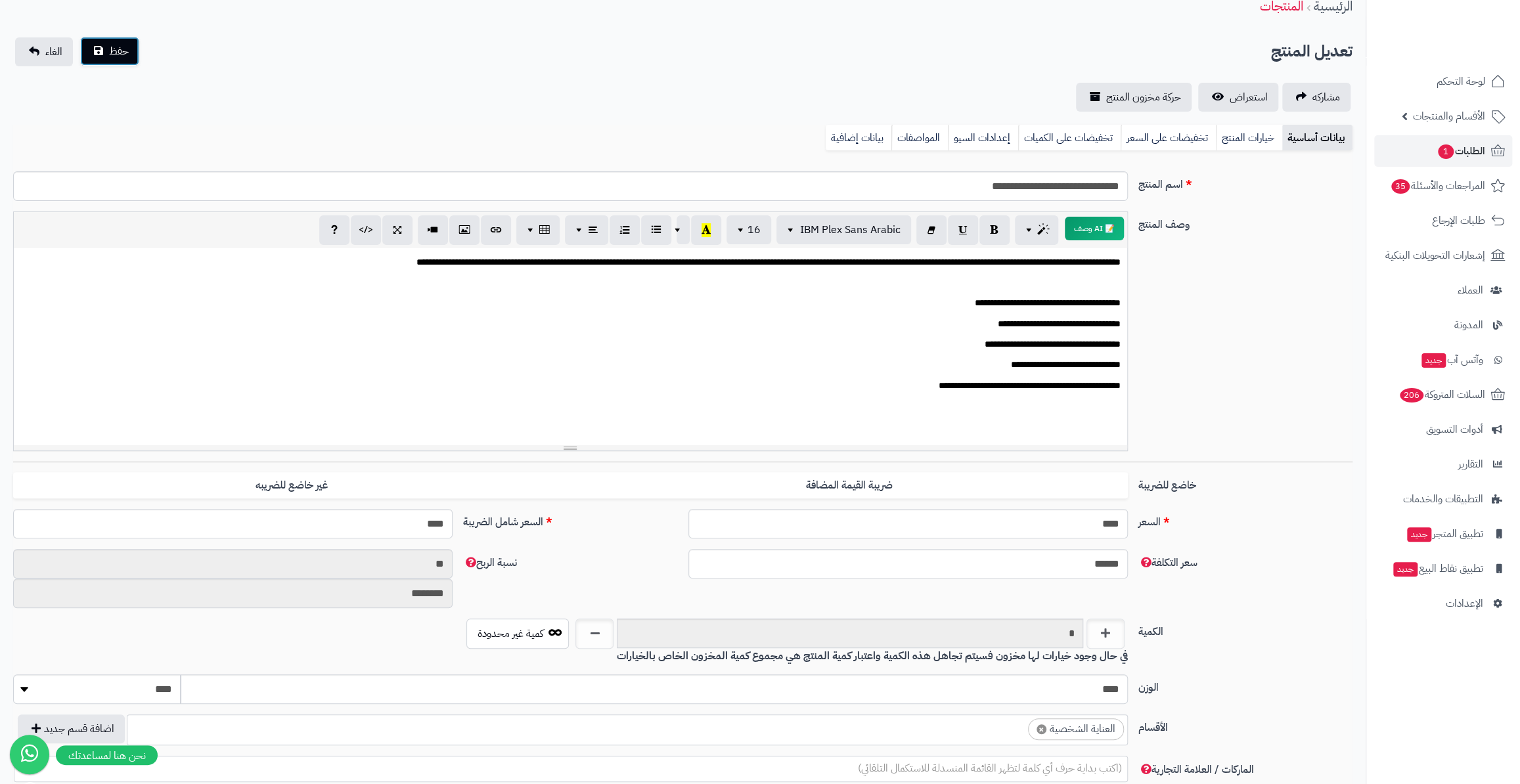
click at [95, 55] on button "حفظ" at bounding box center [109, 51] width 59 height 29
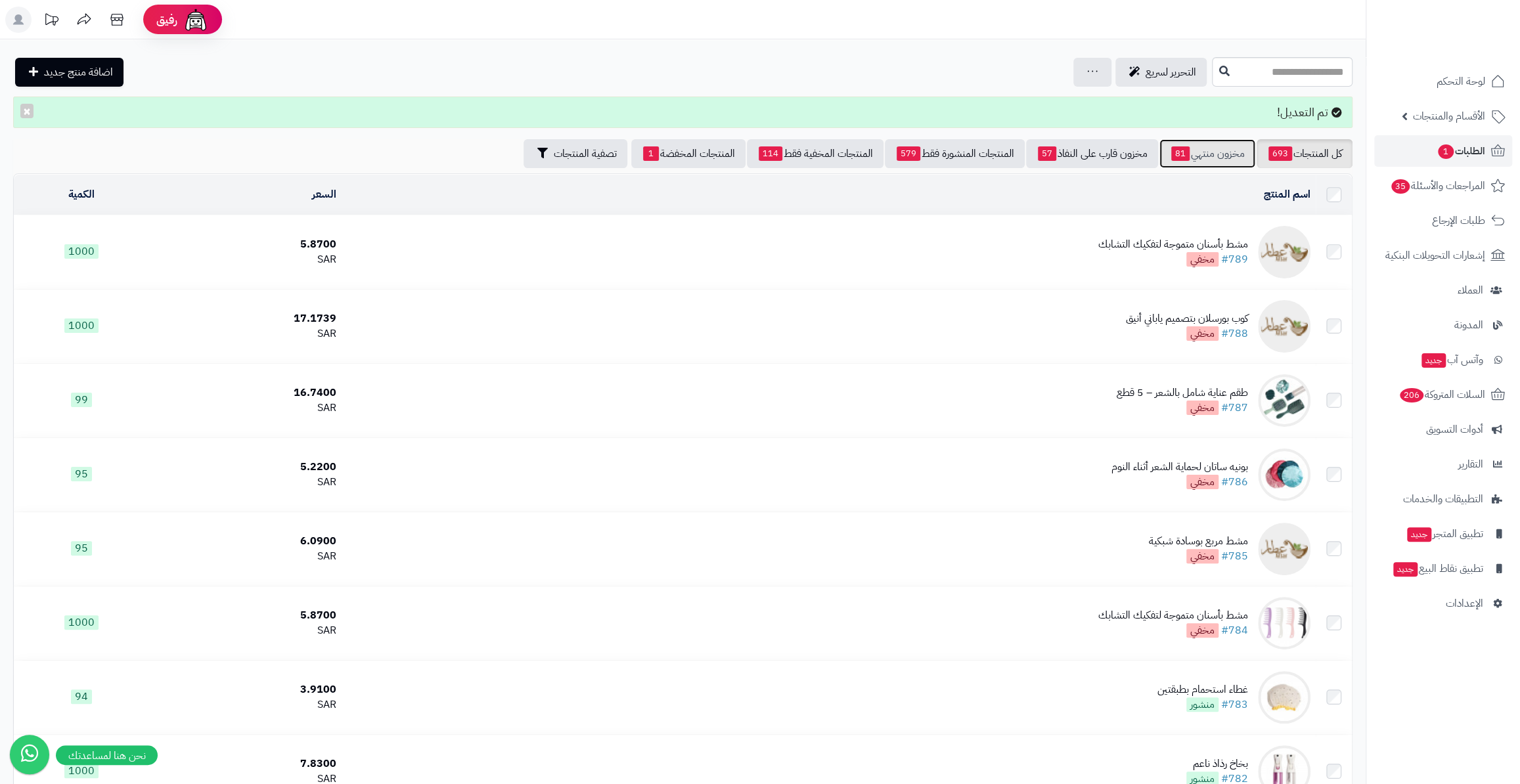
click at [1238, 149] on link "مخزون منتهي 81" at bounding box center [1207, 153] width 96 height 29
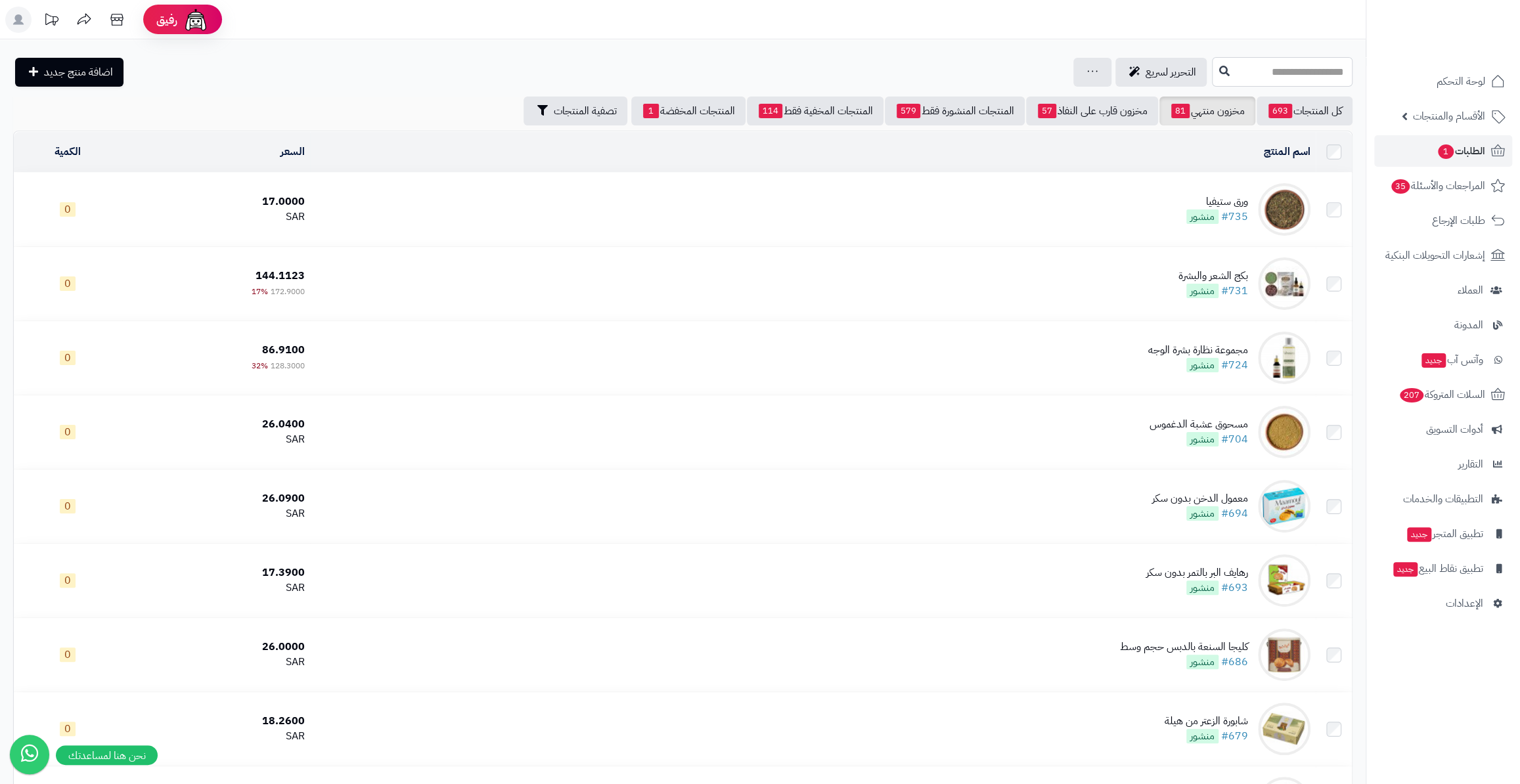
click at [1266, 66] on input "text" at bounding box center [1282, 72] width 141 height 30
click at [1448, 149] on span "1" at bounding box center [1445, 152] width 16 height 15
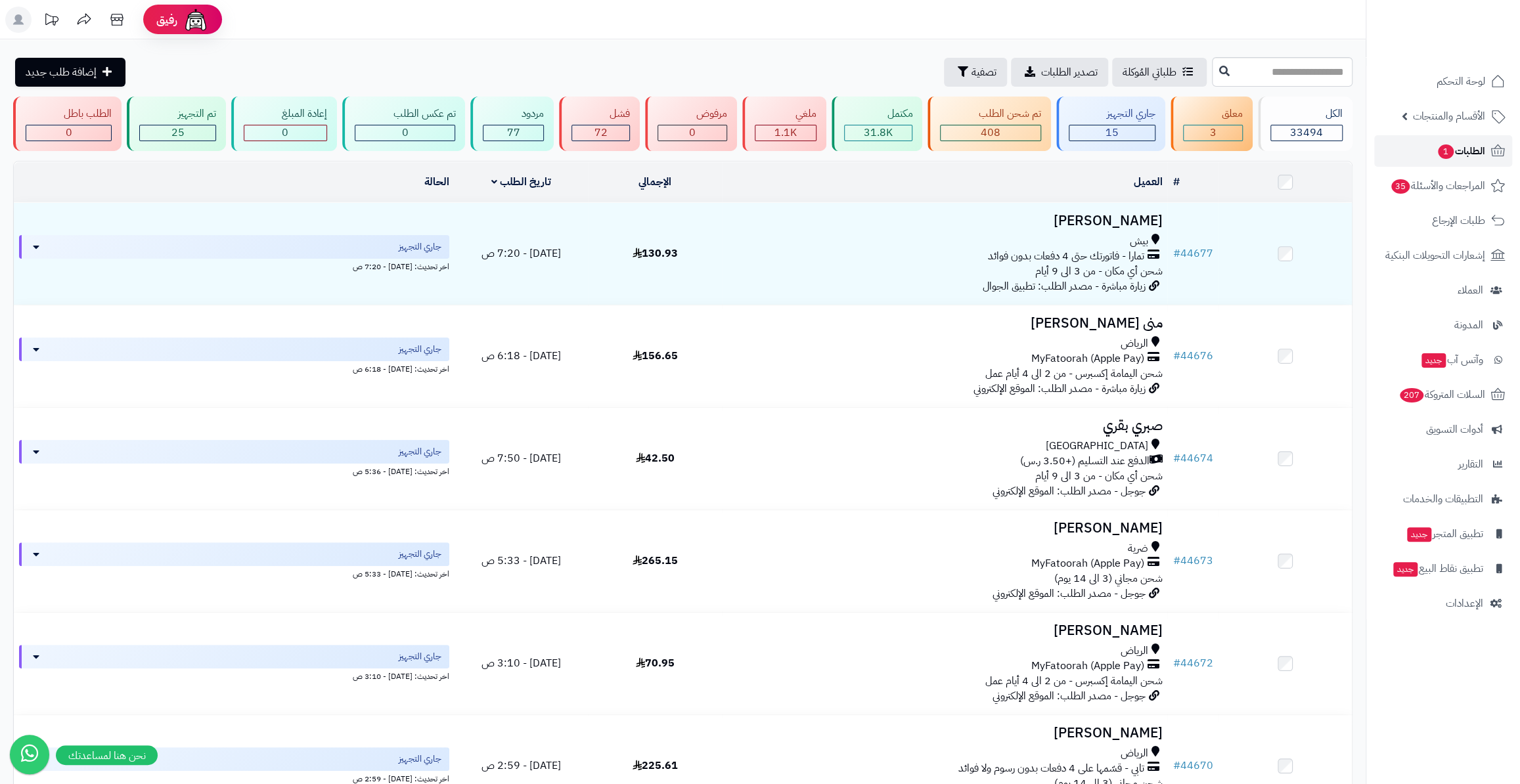
click at [1438, 150] on span "1" at bounding box center [1445, 152] width 16 height 15
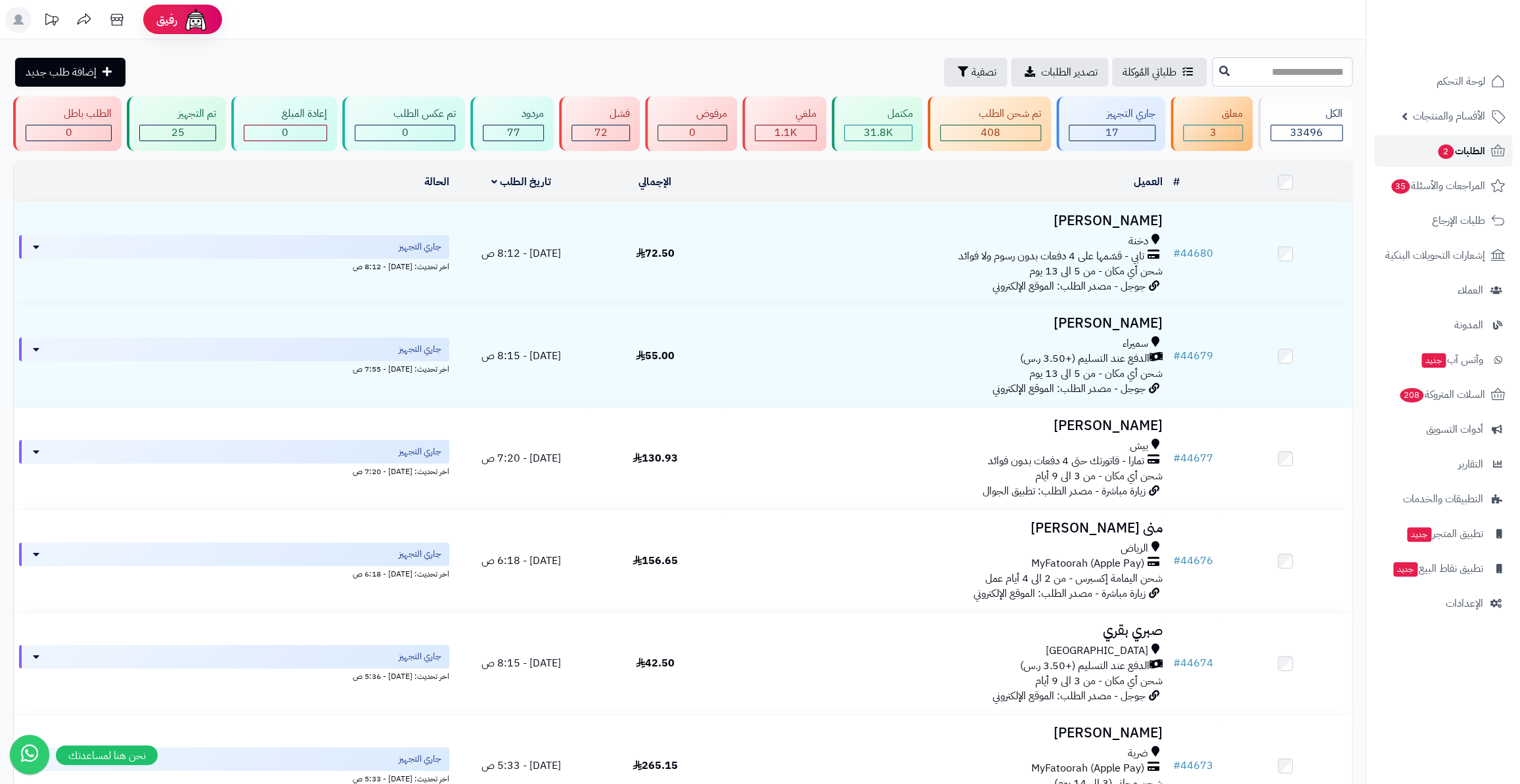
click at [1465, 157] on span "الطلبات 2" at bounding box center [1461, 151] width 49 height 18
click at [1263, 75] on input "text" at bounding box center [1282, 72] width 141 height 30
type input "*****"
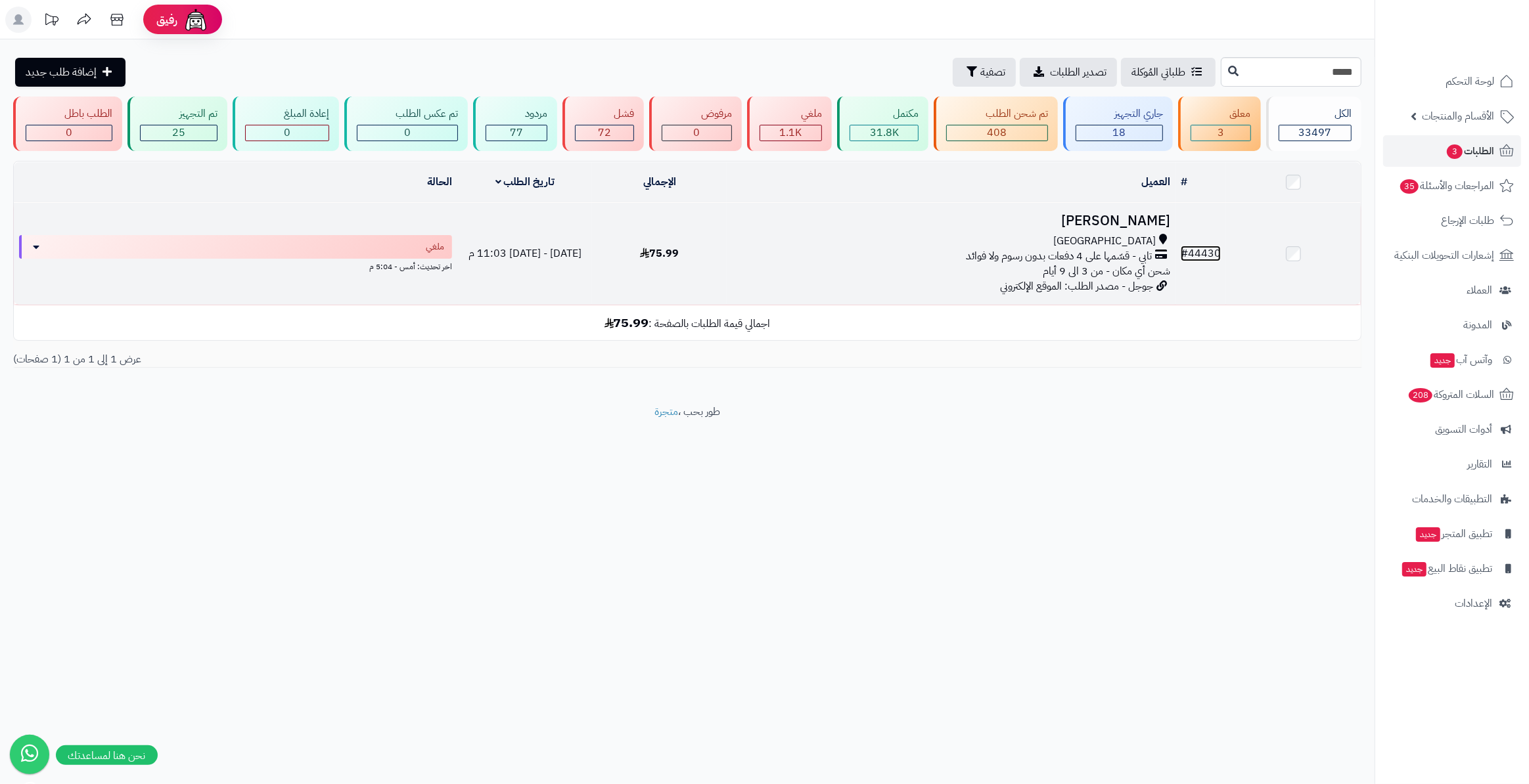
click at [1206, 253] on link "# 44430" at bounding box center [1200, 253] width 40 height 16
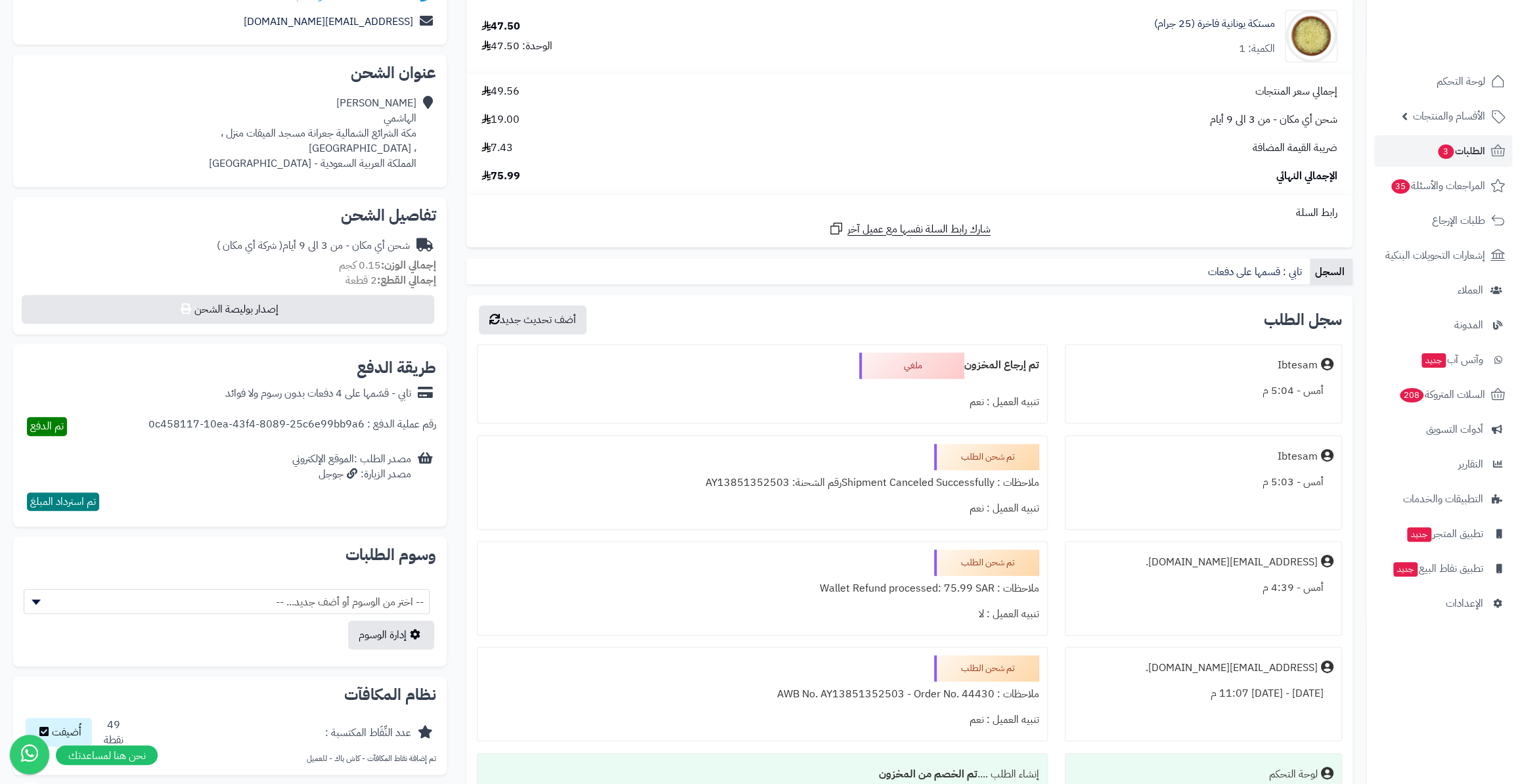
scroll to position [105, 0]
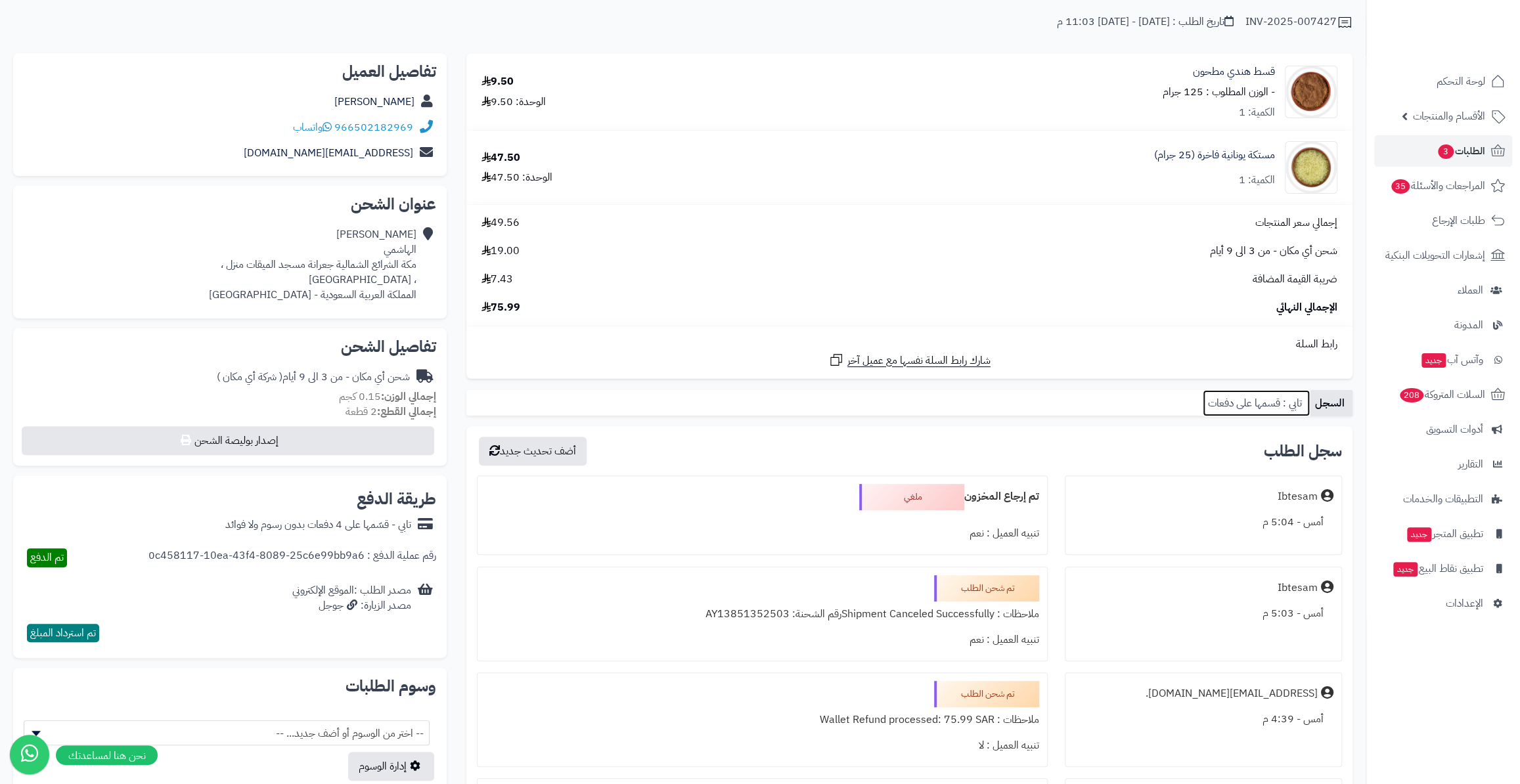
click at [1283, 408] on link "تابي : قسمها على دفعات" at bounding box center [1256, 403] width 107 height 27
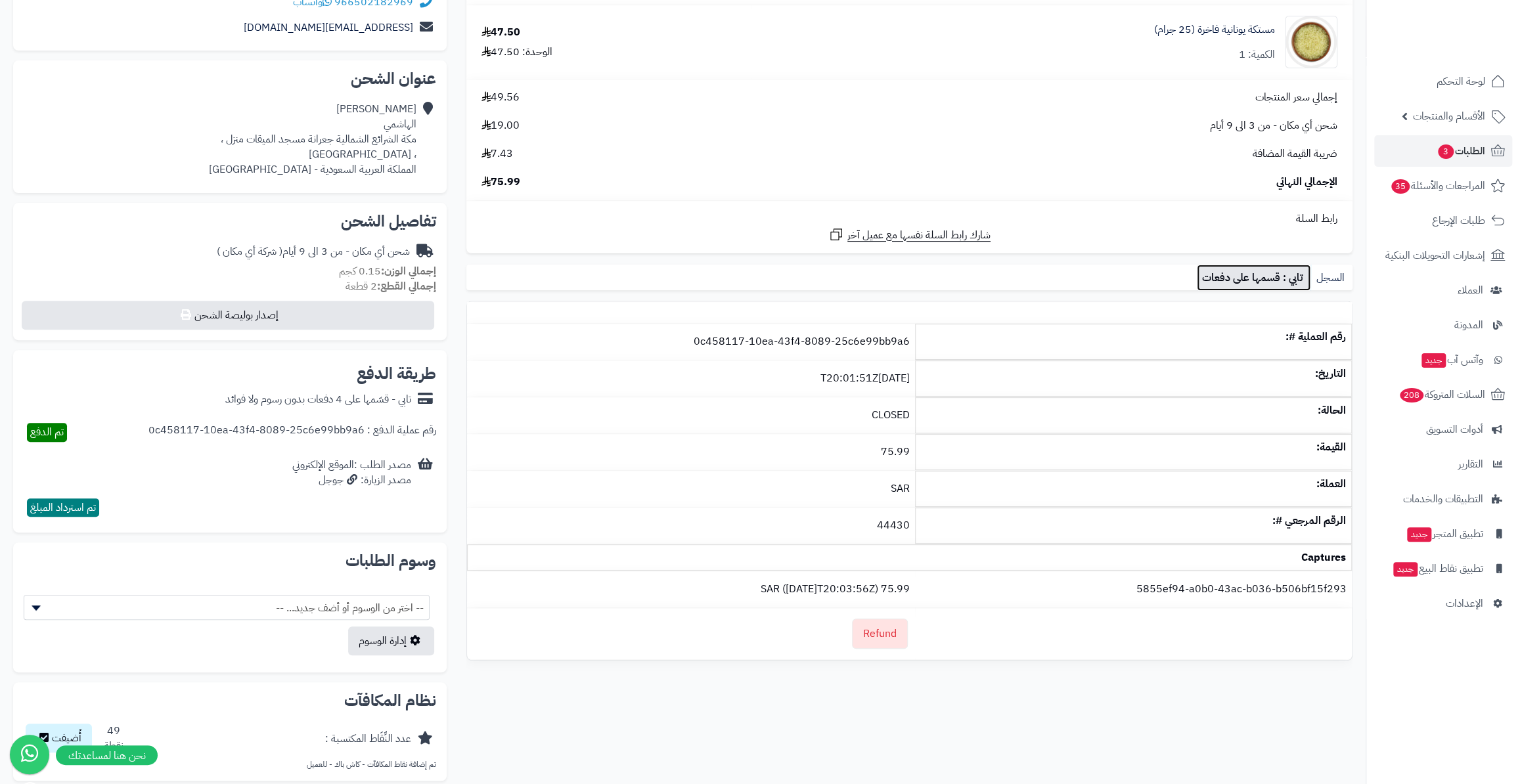
scroll to position [209, 0]
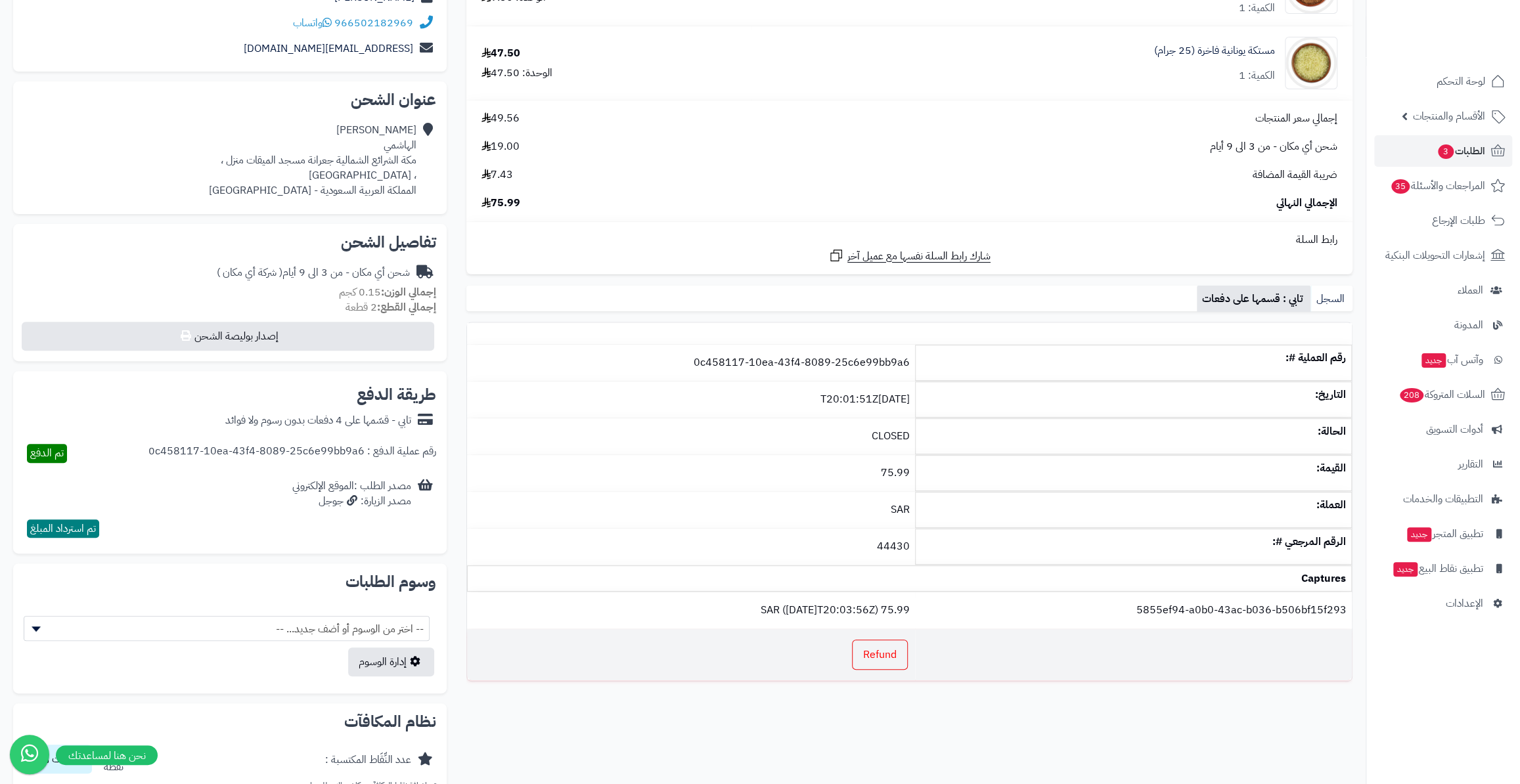
click at [861, 647] on link "Refund" at bounding box center [879, 655] width 55 height 30
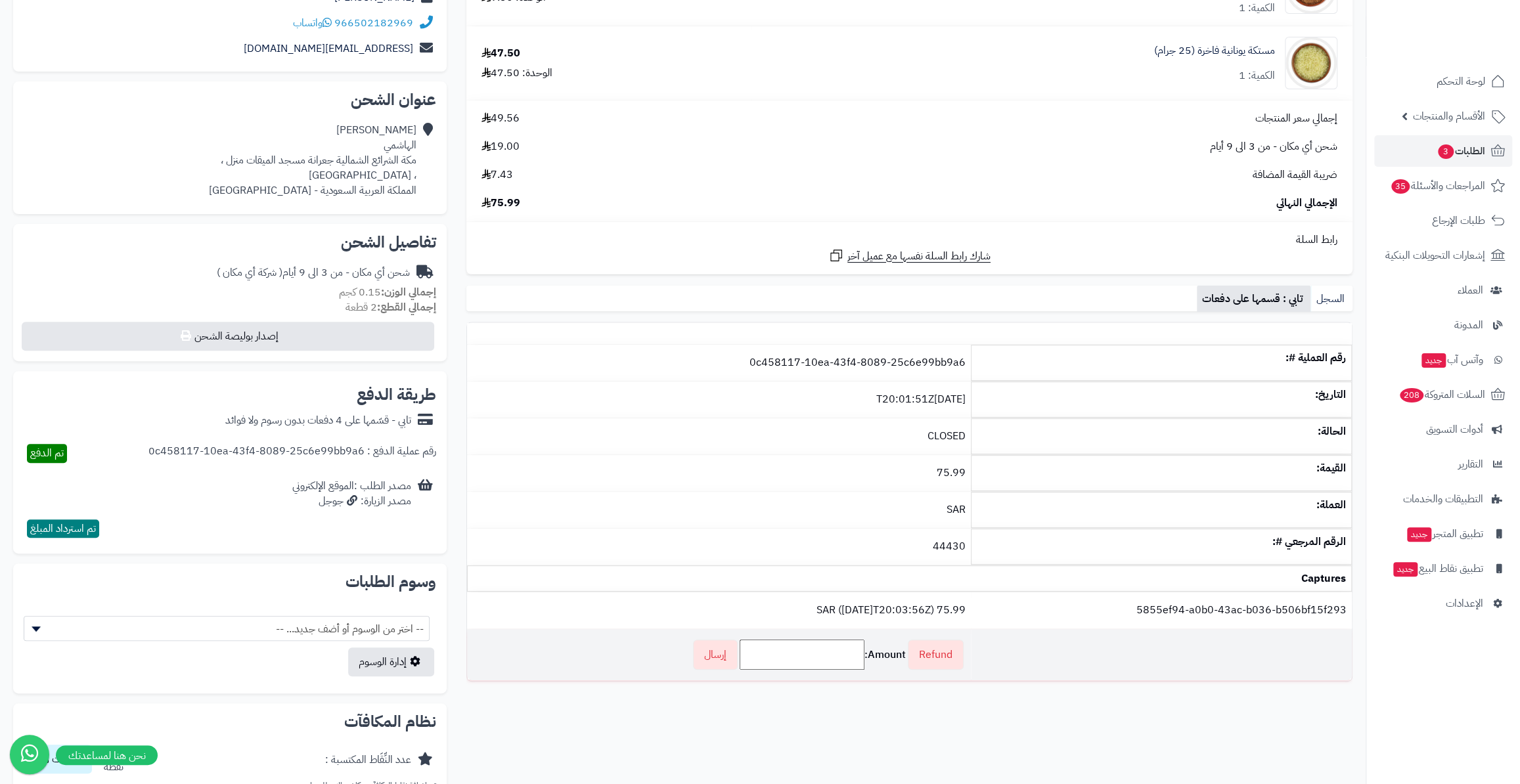
click at [834, 640] on input "Amount:" at bounding box center [802, 655] width 125 height 30
drag, startPoint x: 835, startPoint y: 655, endPoint x: 851, endPoint y: 661, distance: 17.1
click at [851, 661] on input "******" at bounding box center [802, 655] width 125 height 30
click at [840, 658] on input "******" at bounding box center [802, 655] width 125 height 30
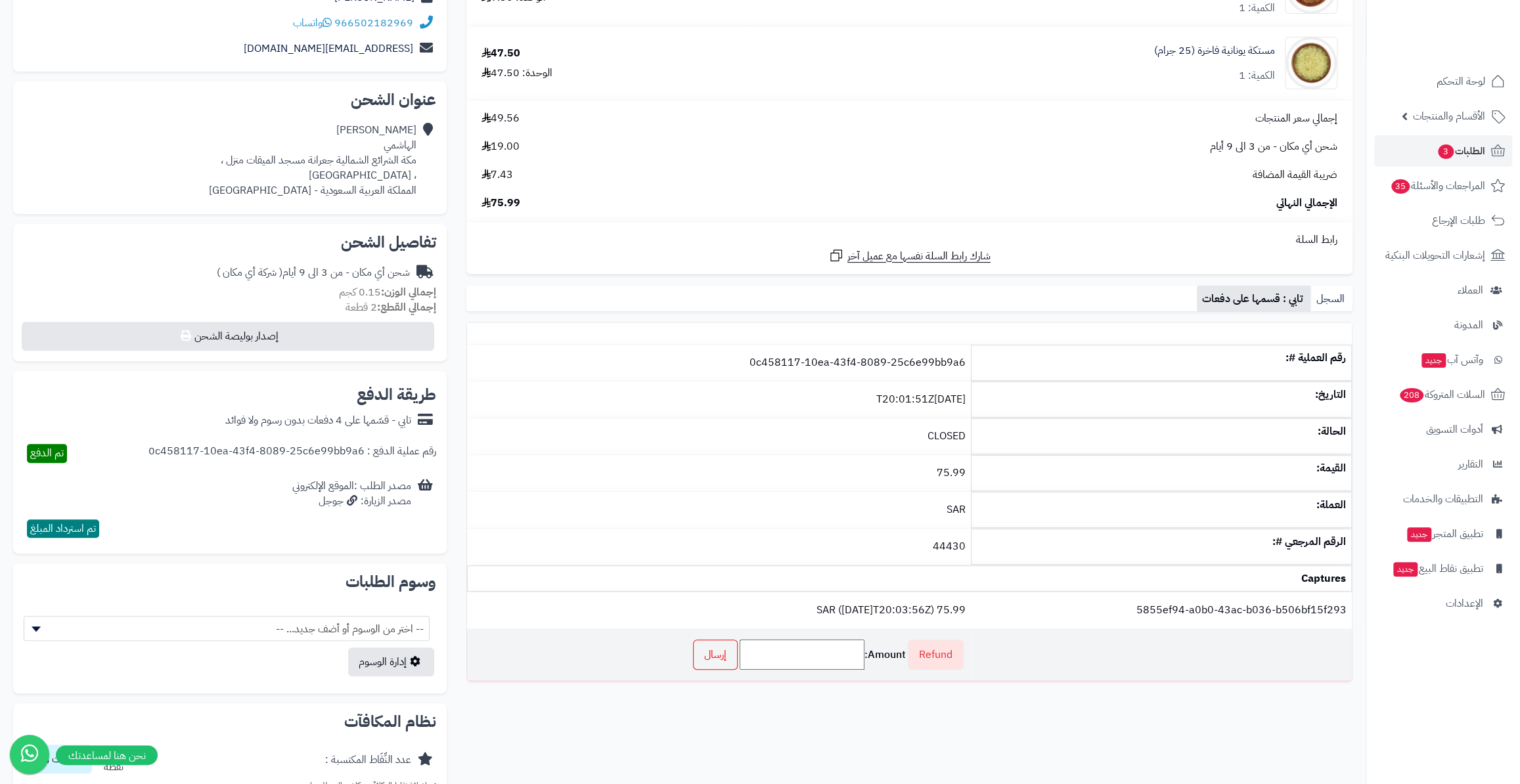
type input "*****"
click at [716, 647] on link "إرسال" at bounding box center [715, 655] width 44 height 30
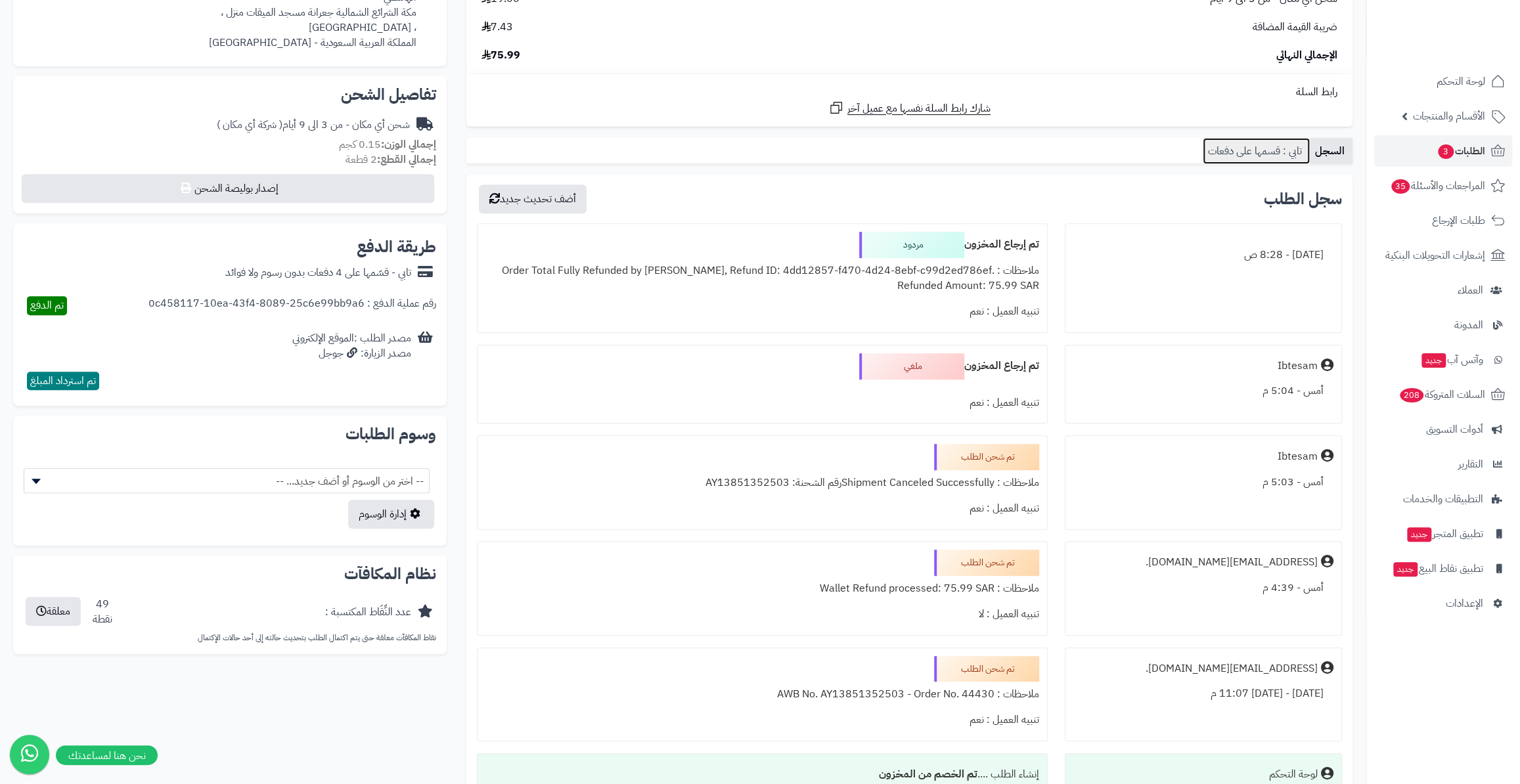
scroll to position [166, 0]
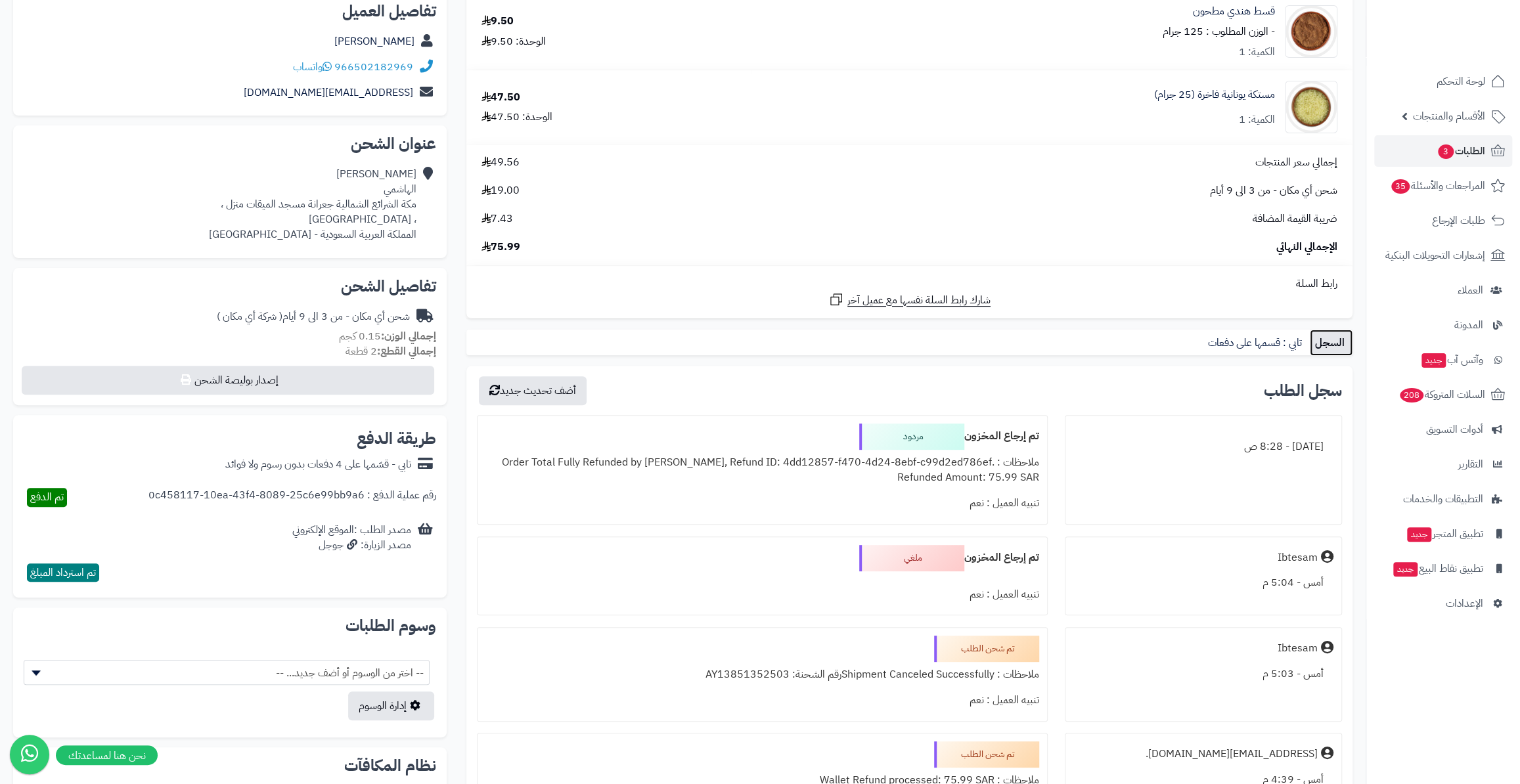
click at [1332, 340] on link "السجل" at bounding box center [1331, 343] width 43 height 27
click at [1275, 341] on link "تابي : قسمها على دفعات" at bounding box center [1256, 343] width 107 height 27
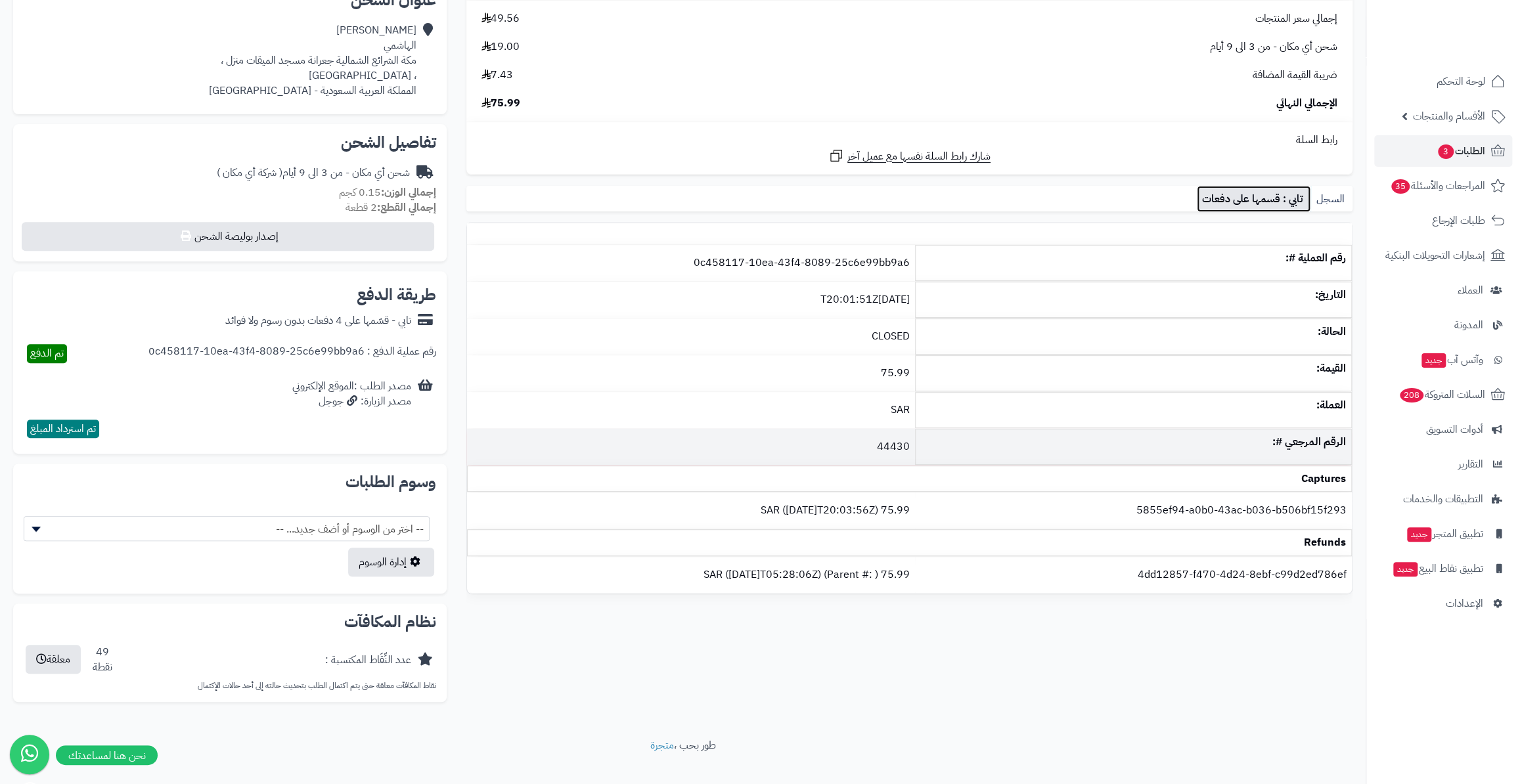
scroll to position [328, 0]
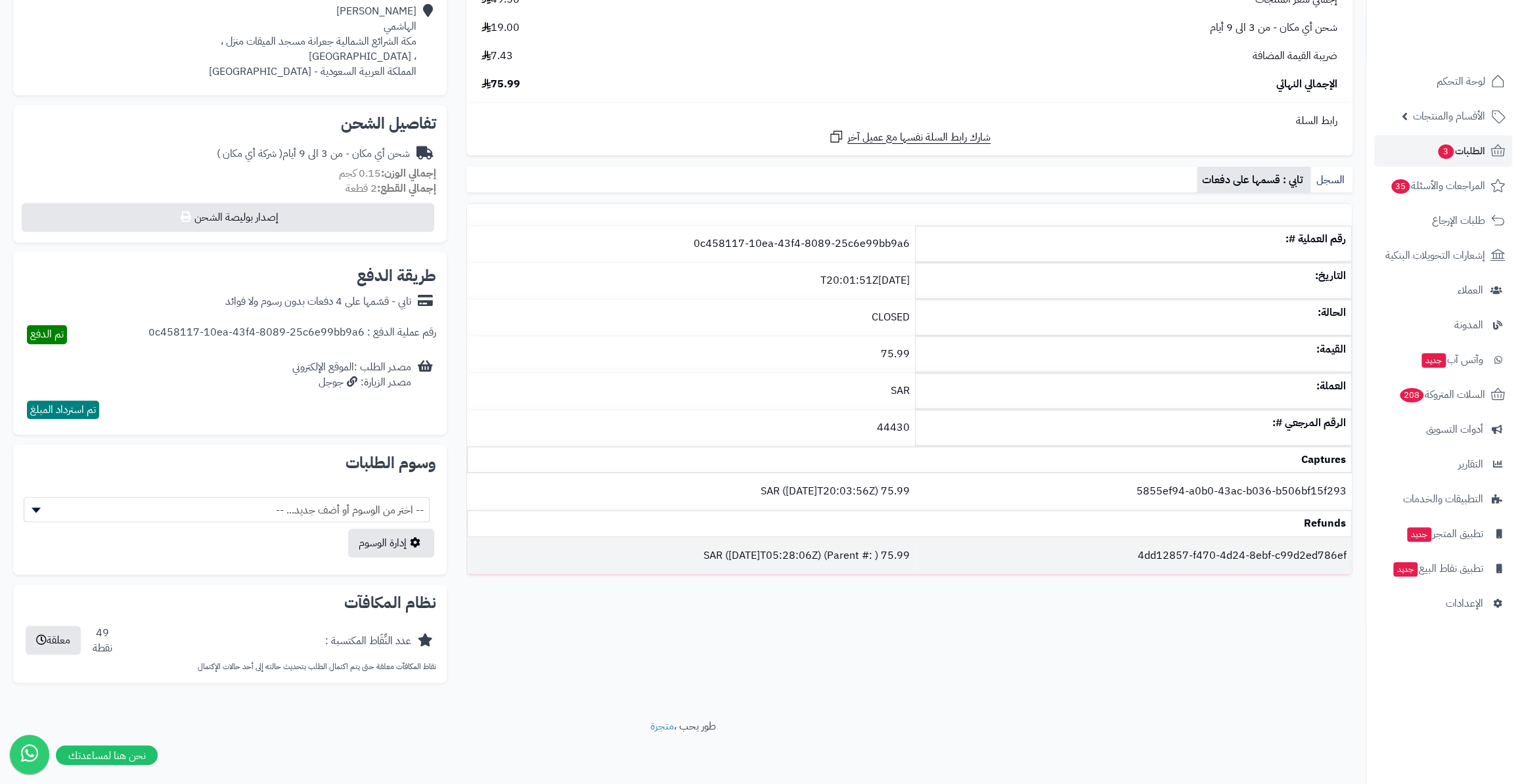
drag, startPoint x: 672, startPoint y: 552, endPoint x: 945, endPoint y: 559, distance: 273.1
click at [945, 559] on tr "4dd12857-f470-4d24-8ebf-c99d2ed786ef 75.99 SAR ([DATE]T05:28:06Z) (Parent #: )" at bounding box center [909, 555] width 885 height 36
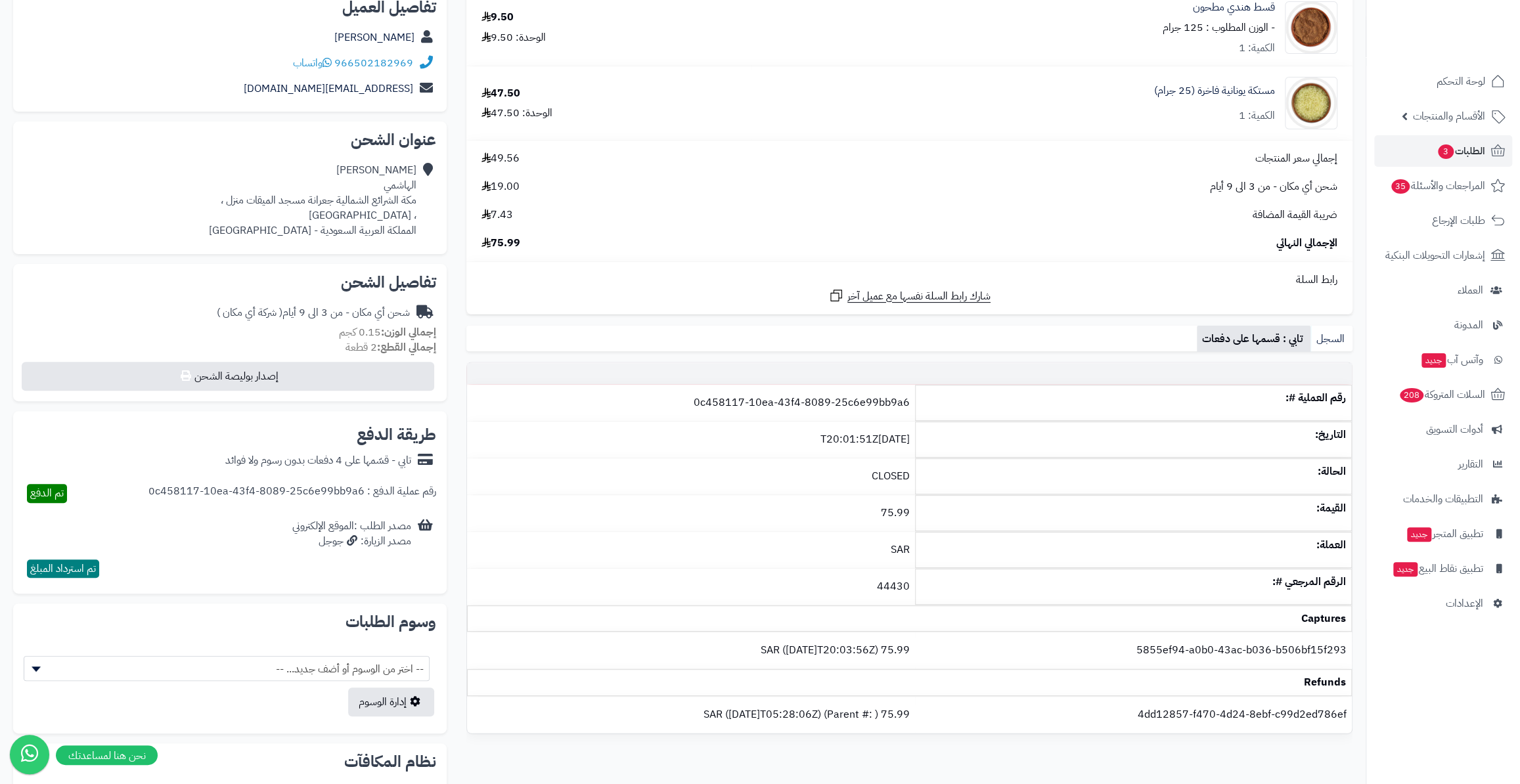
scroll to position [0, 0]
